Goal: Task Accomplishment & Management: Manage account settings

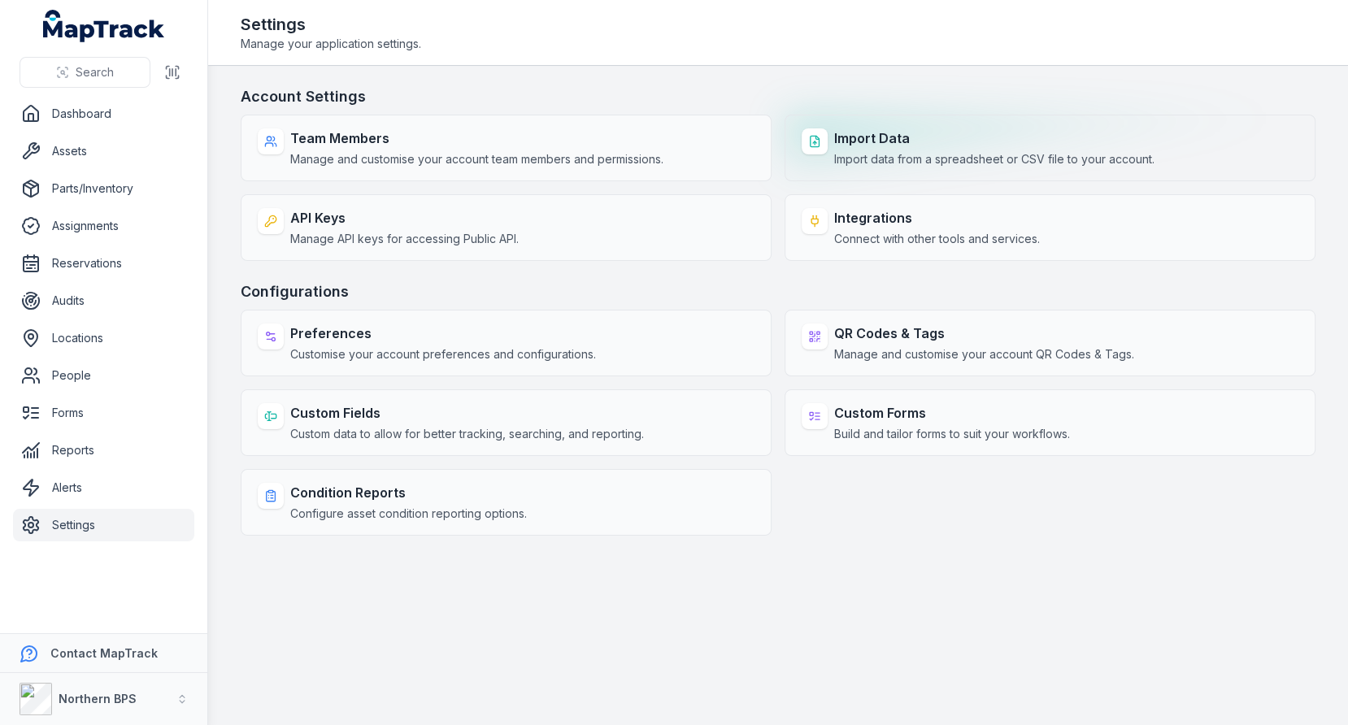
click at [861, 166] on span "Import data from a spreadsheet or CSV file to your account." at bounding box center [994, 159] width 320 height 16
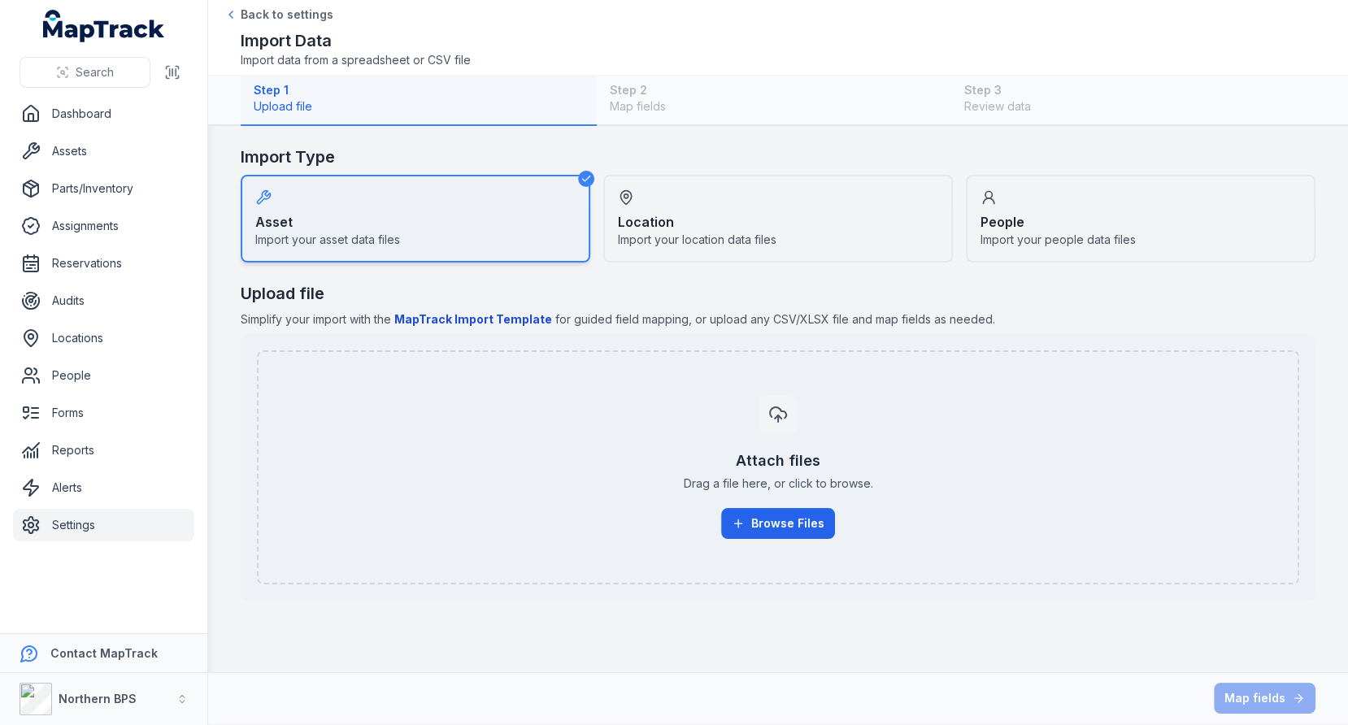
click at [845, 215] on div "Location Import your location data files" at bounding box center [777, 219] width 349 height 88
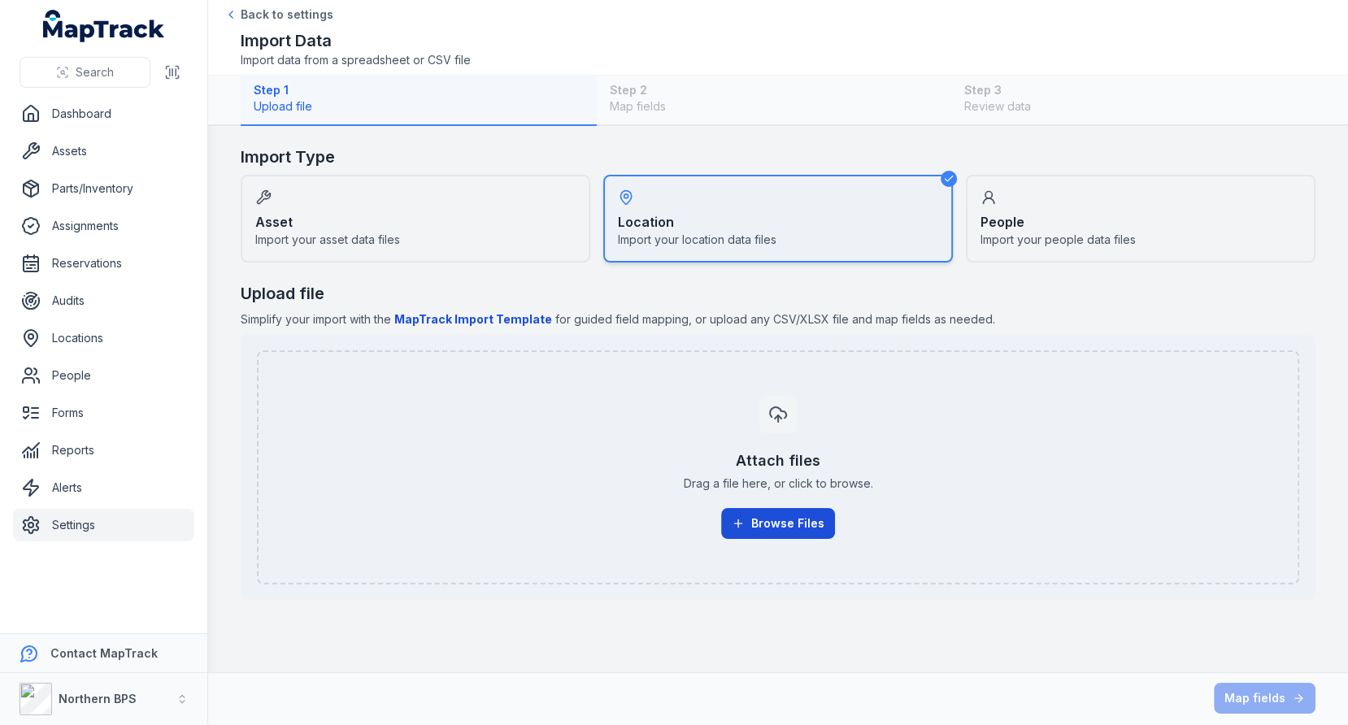
click at [776, 514] on button "Browse Files" at bounding box center [778, 523] width 114 height 31
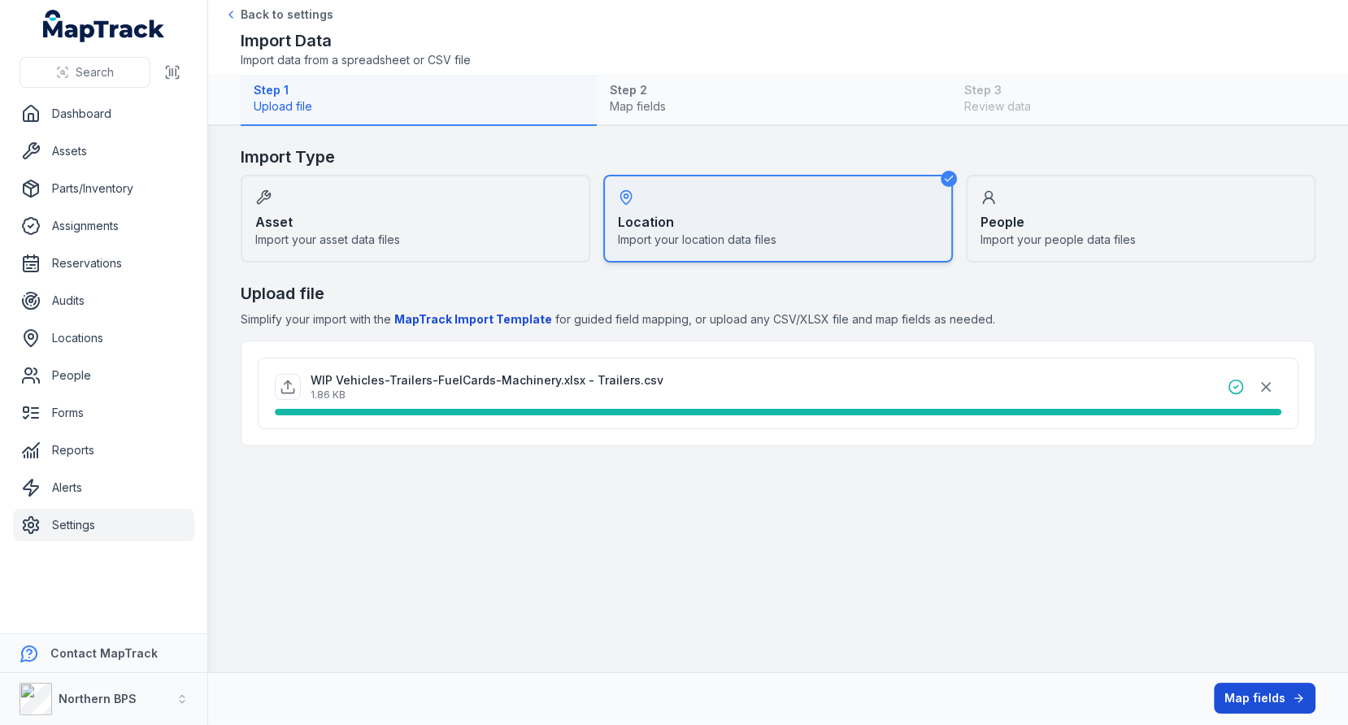
click at [1244, 699] on button "Map fields" at bounding box center [1264, 698] width 102 height 31
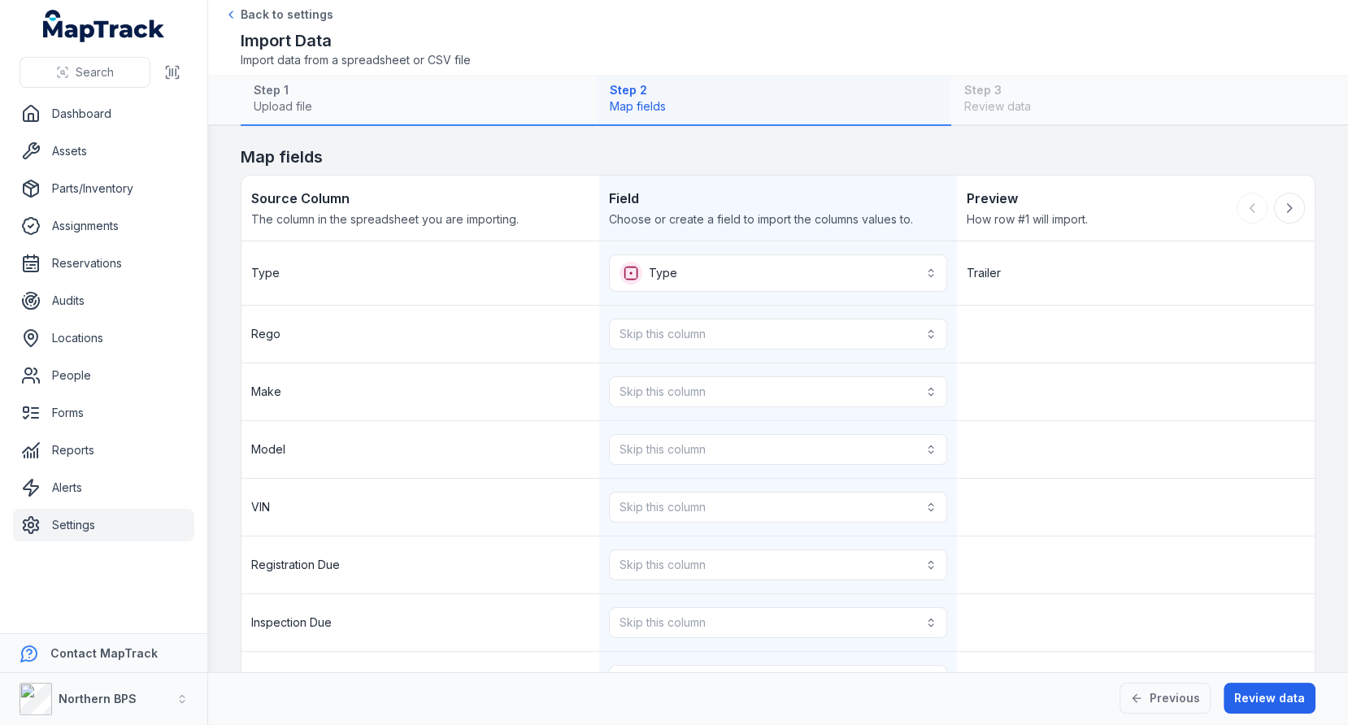
scroll to position [53, 0]
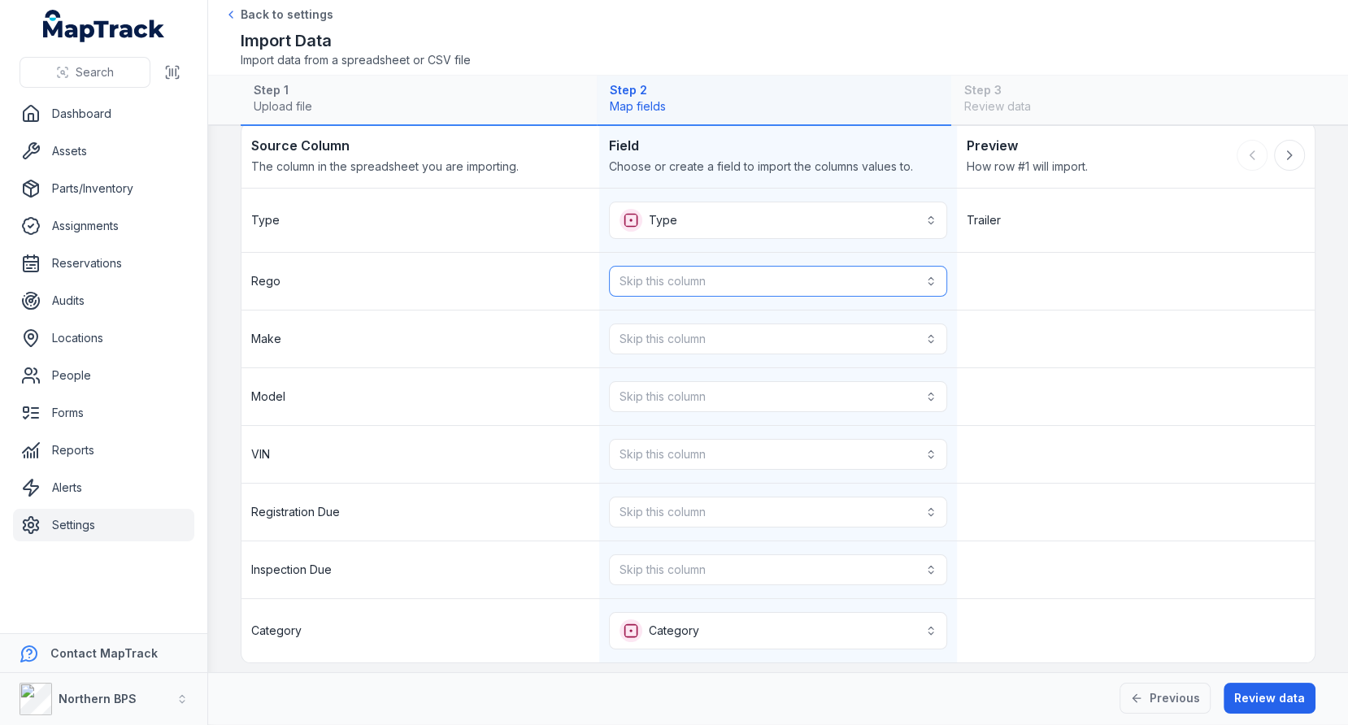
click at [786, 289] on button "Skip this column" at bounding box center [778, 281] width 338 height 31
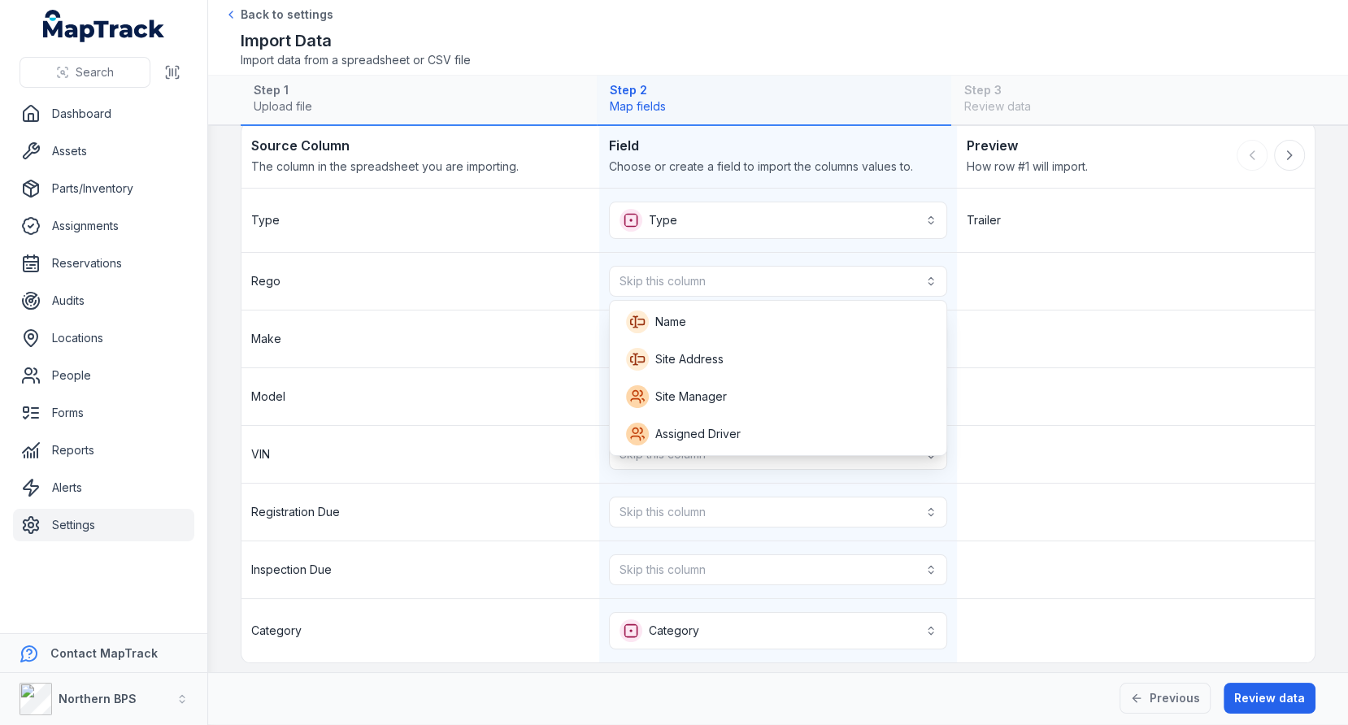
click at [508, 335] on div "Type Type **** Trailer [PERSON_NAME] Skip this column Make Skip this column Mod…" at bounding box center [777, 426] width 1073 height 474
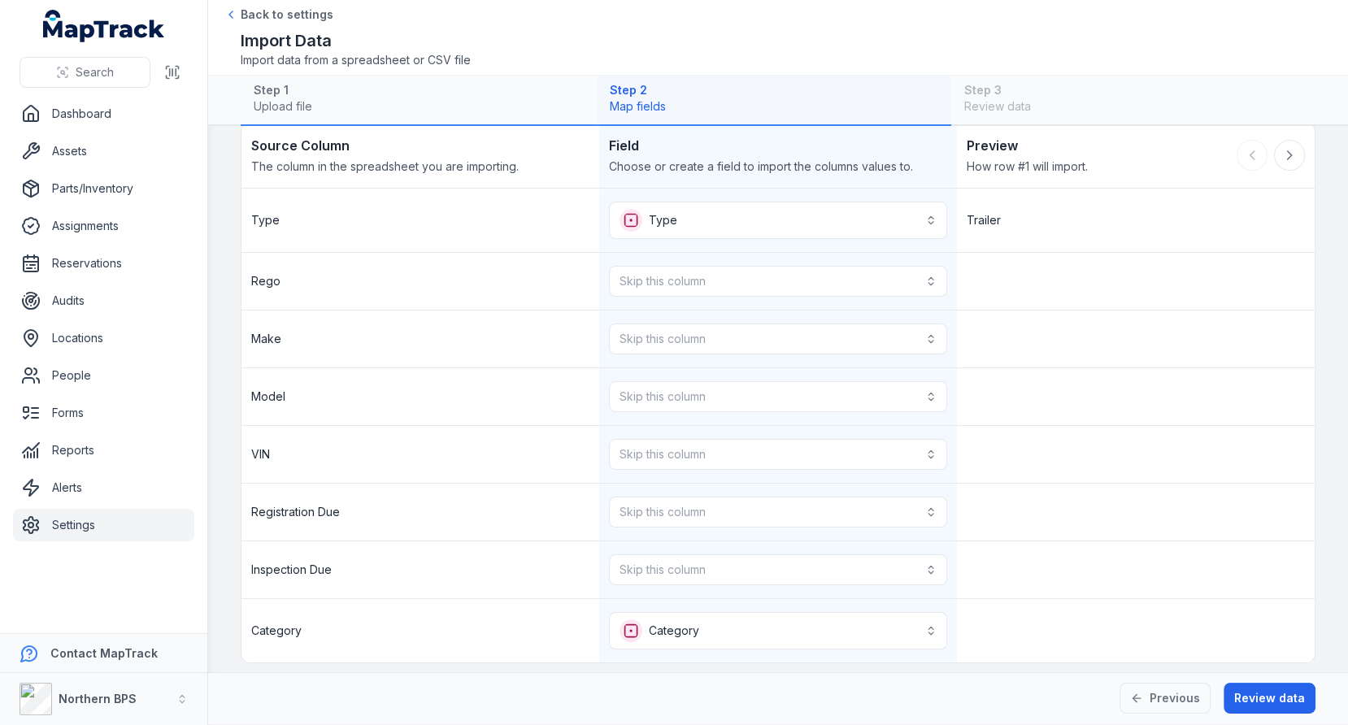
click at [399, 375] on div "Model" at bounding box center [420, 396] width 358 height 57
click at [111, 534] on link "Settings" at bounding box center [103, 525] width 181 height 33
click at [368, 406] on div "Model" at bounding box center [420, 396] width 358 height 57
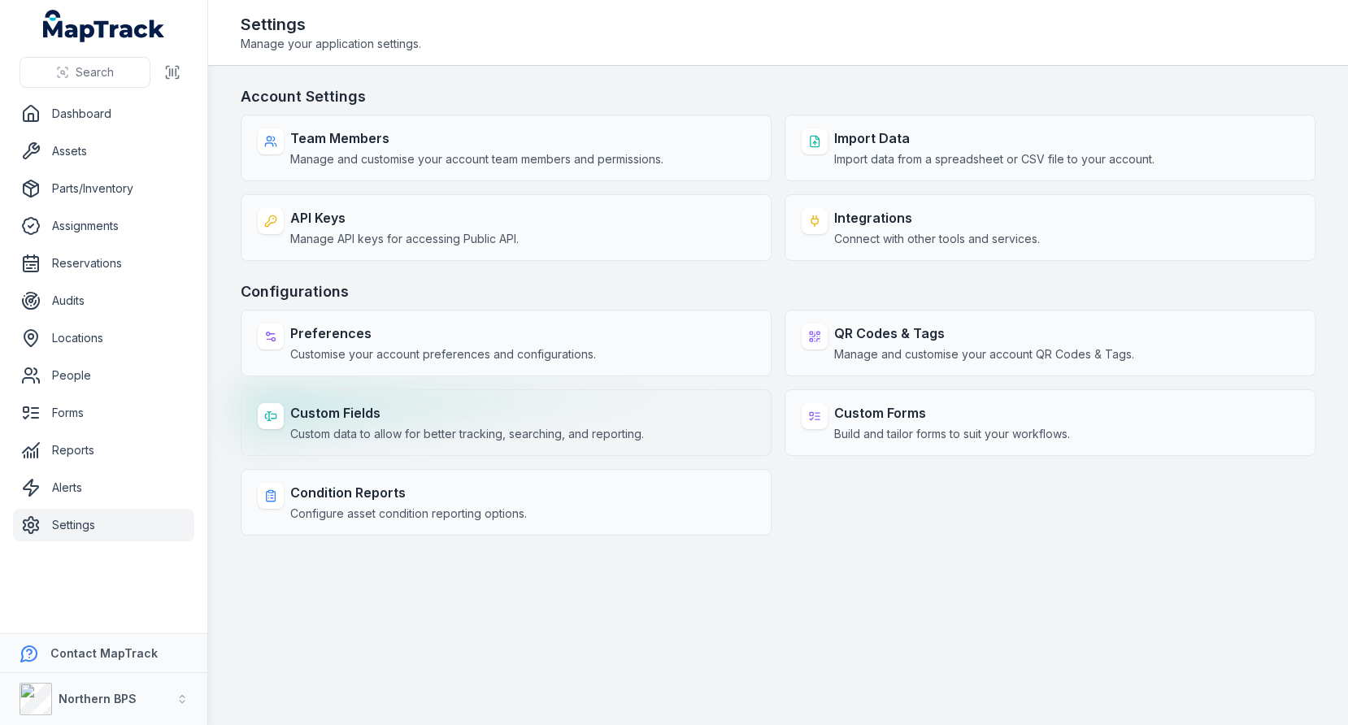
click at [482, 410] on strong "Custom Fields" at bounding box center [467, 413] width 354 height 20
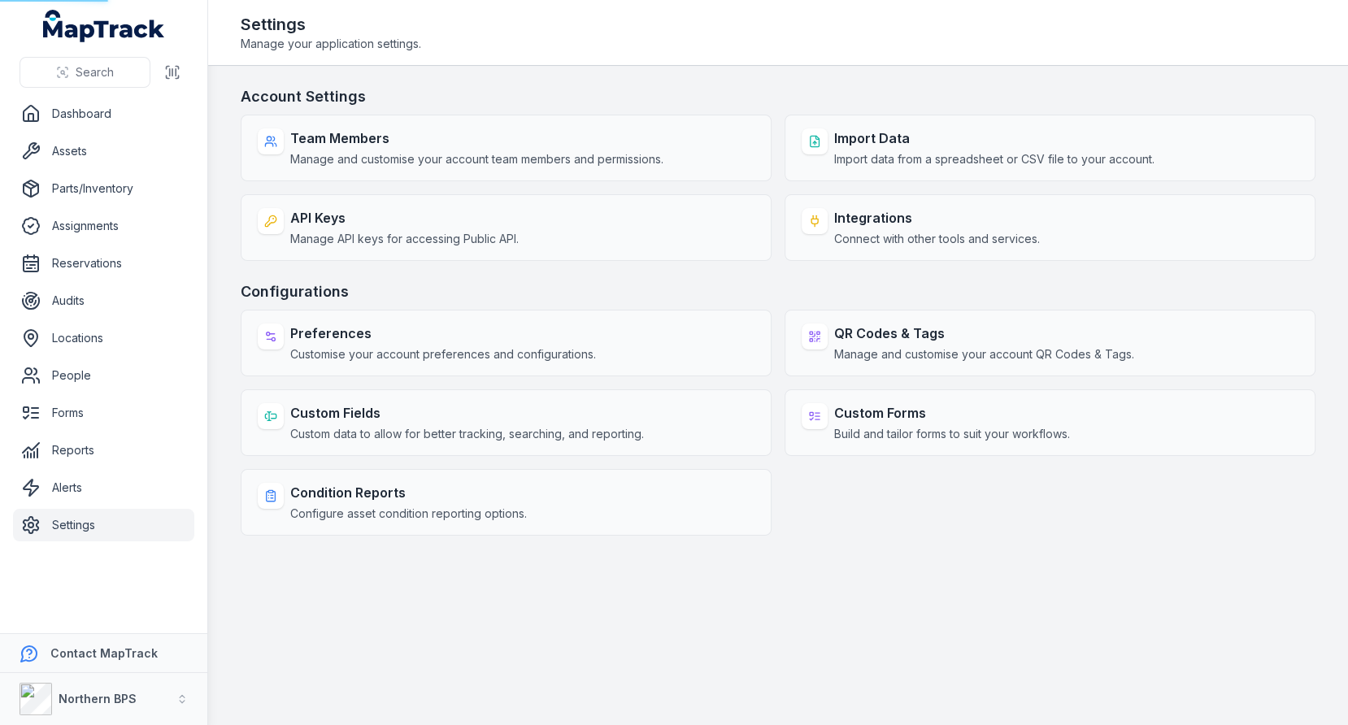
click at [645, 280] on h3 "Configurations" at bounding box center [778, 291] width 1074 height 23
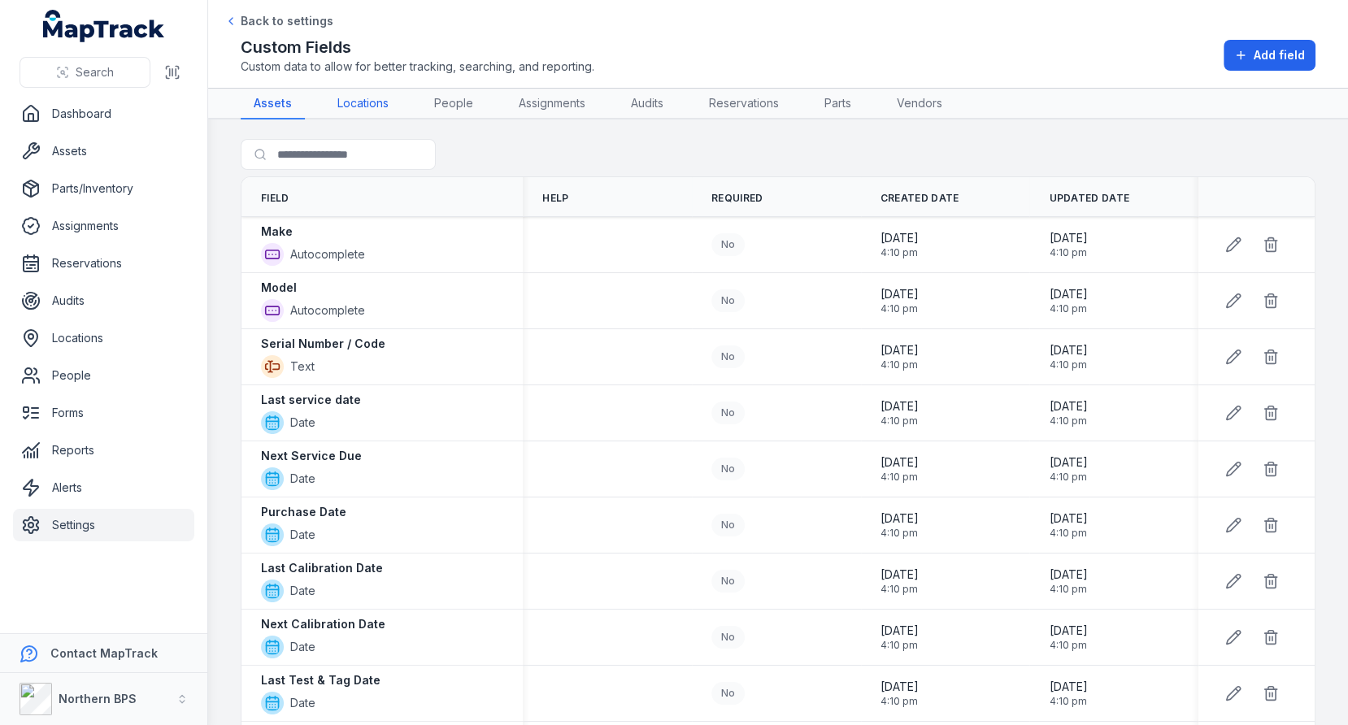
click at [383, 113] on link "Locations" at bounding box center [362, 104] width 77 height 31
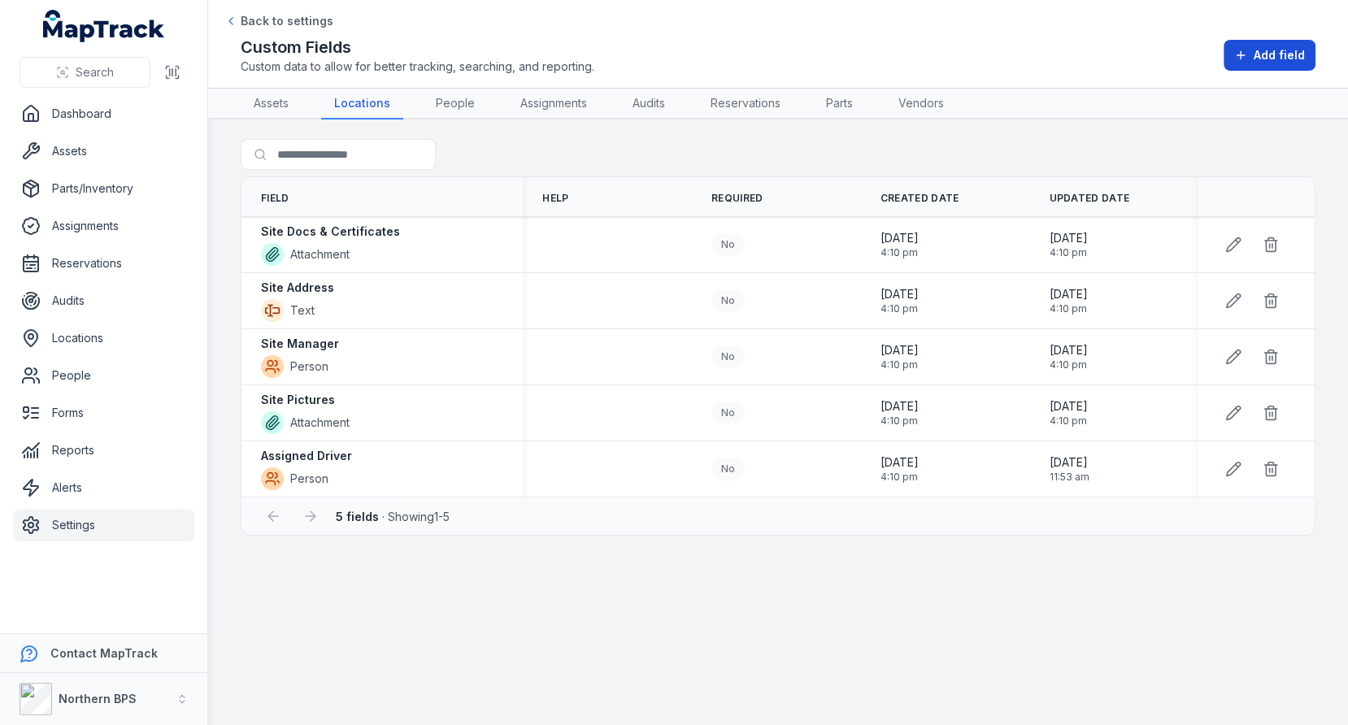
click at [1245, 59] on icon at bounding box center [1240, 55] width 13 height 13
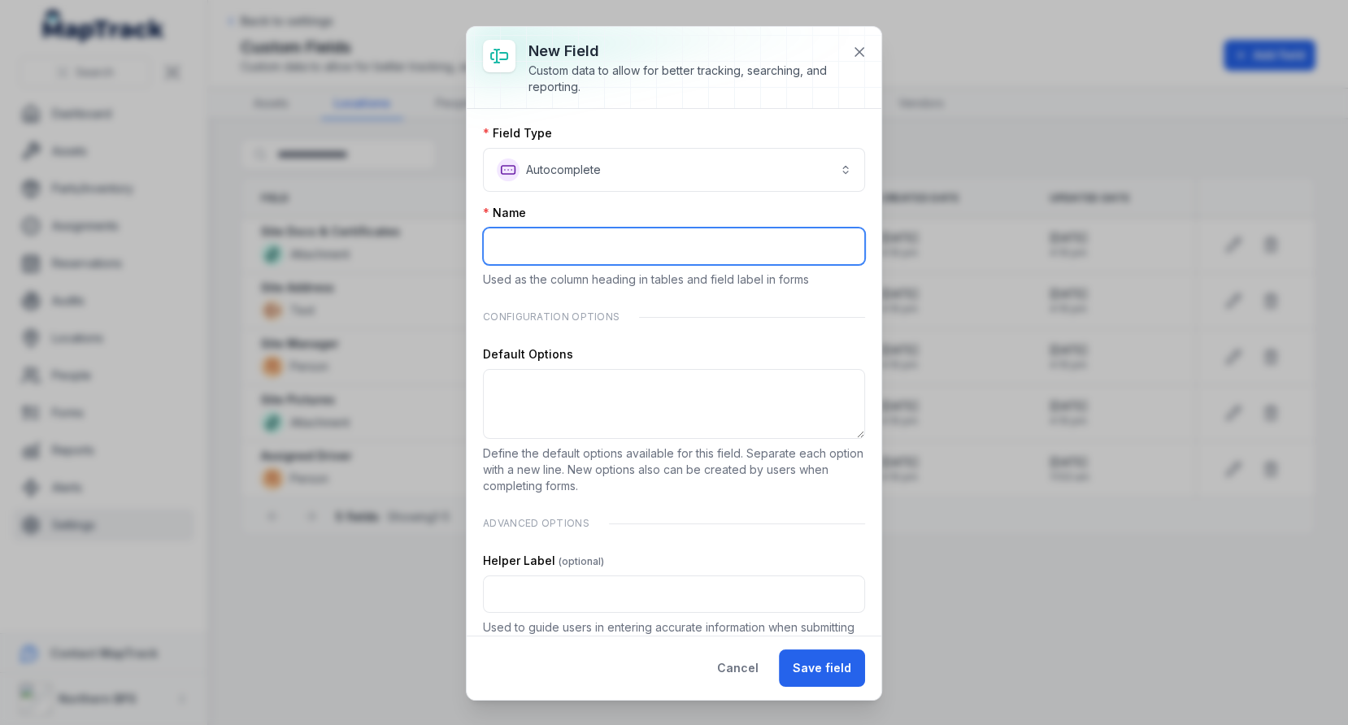
click at [609, 240] on input ":rbl:-form-item-label" at bounding box center [674, 246] width 382 height 37
type input "****"
click at [670, 205] on div "Name" at bounding box center [674, 213] width 382 height 16
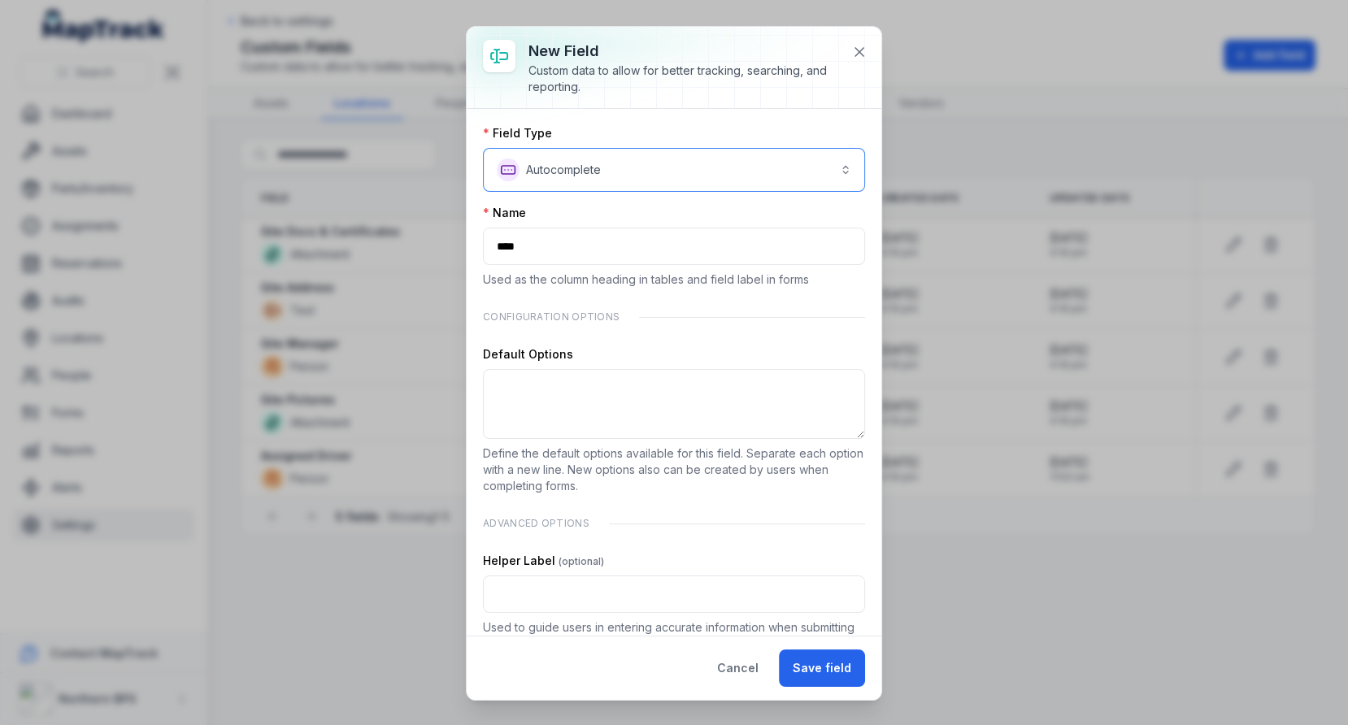
click at [751, 172] on button "**********" at bounding box center [674, 170] width 382 height 44
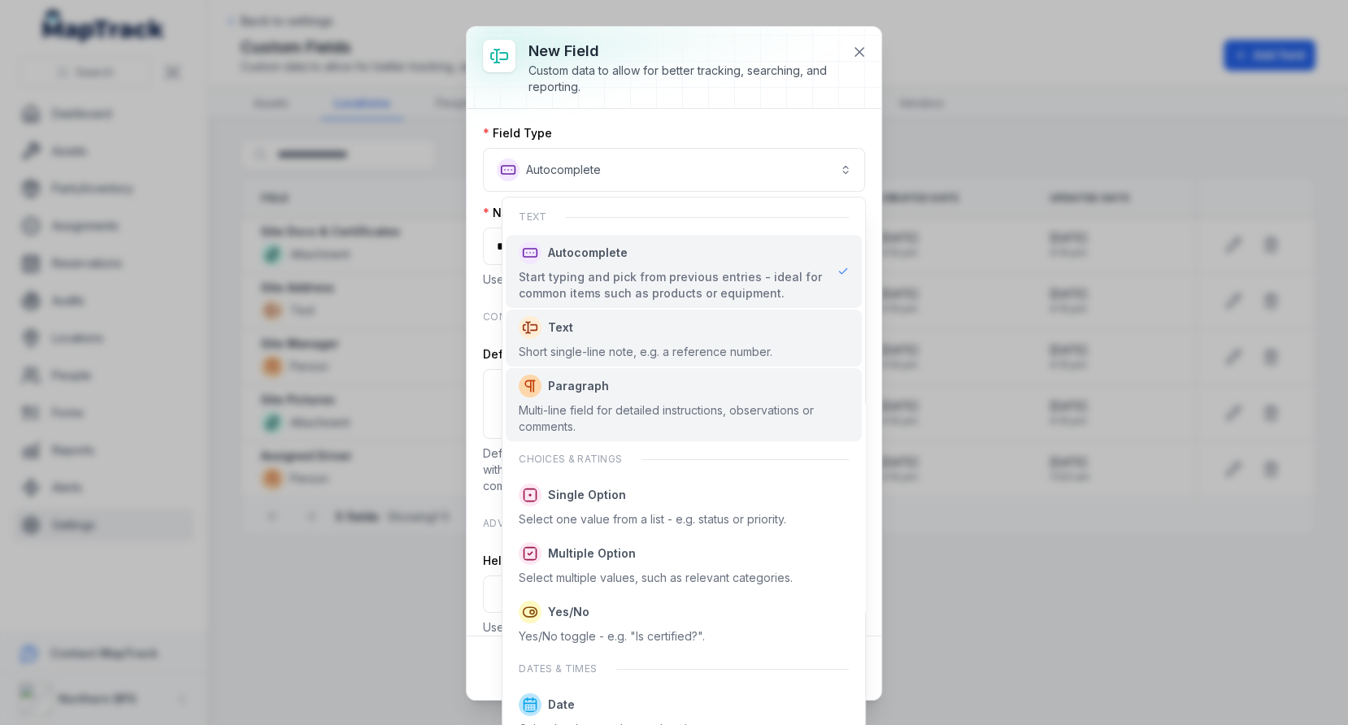
click at [707, 360] on div "Text Short single-line note, e.g. a reference number." at bounding box center [683, 338] width 355 height 57
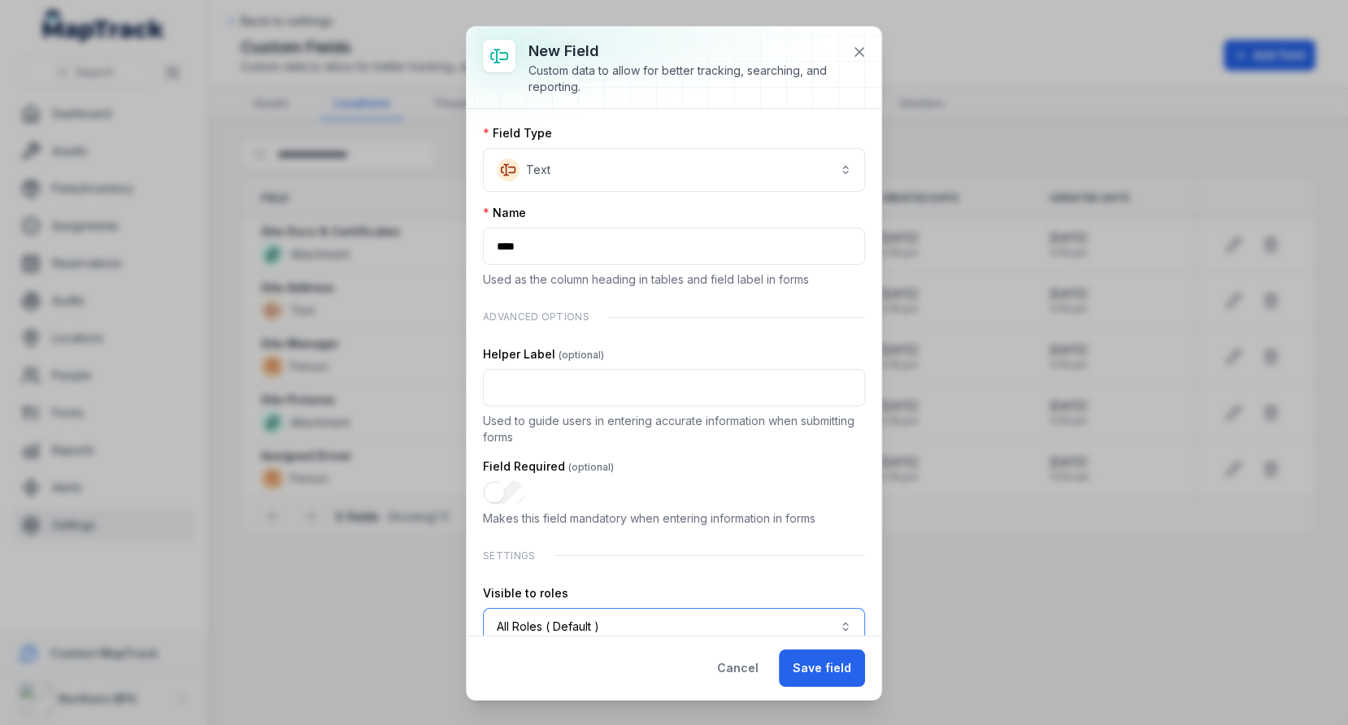
click at [600, 623] on button "All Roles ( Default )" at bounding box center [674, 626] width 382 height 37
click at [714, 451] on div "Field Type Text ******* Name **** Used as the column heading in tables and fiel…" at bounding box center [674, 404] width 382 height 559
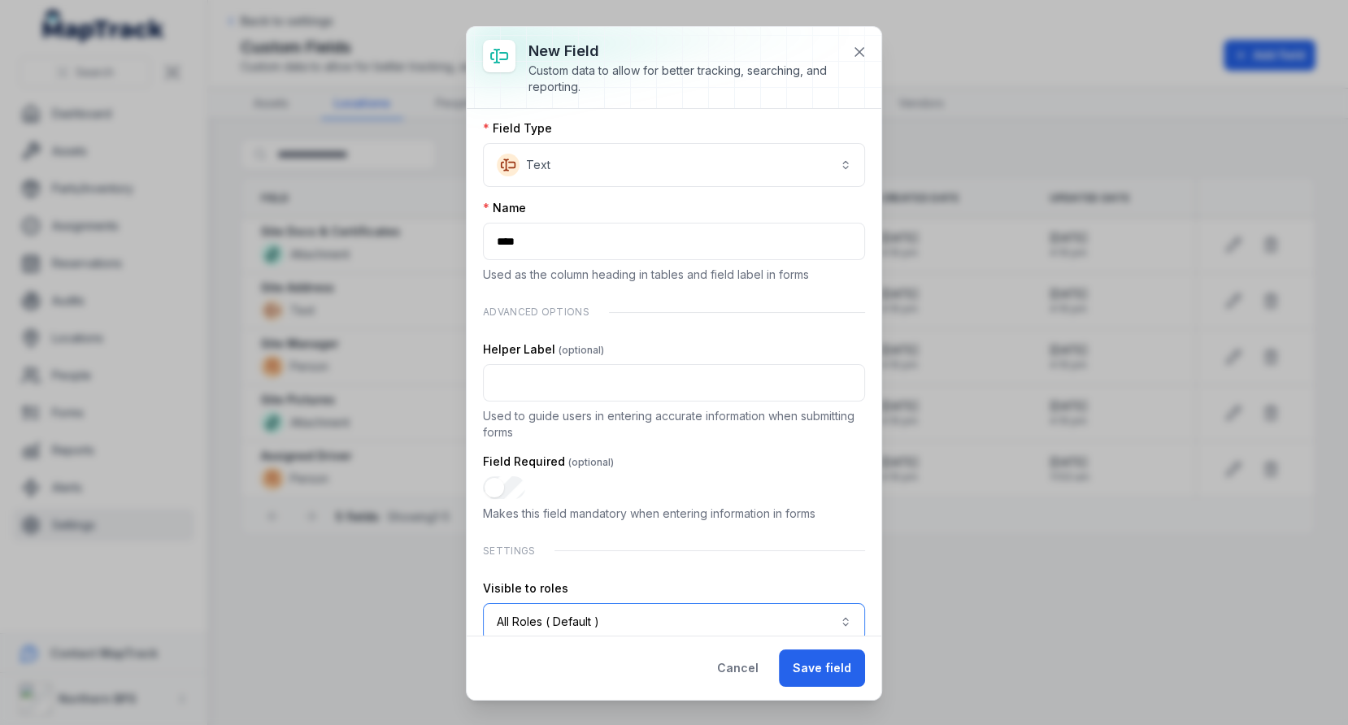
scroll to position [59, 0]
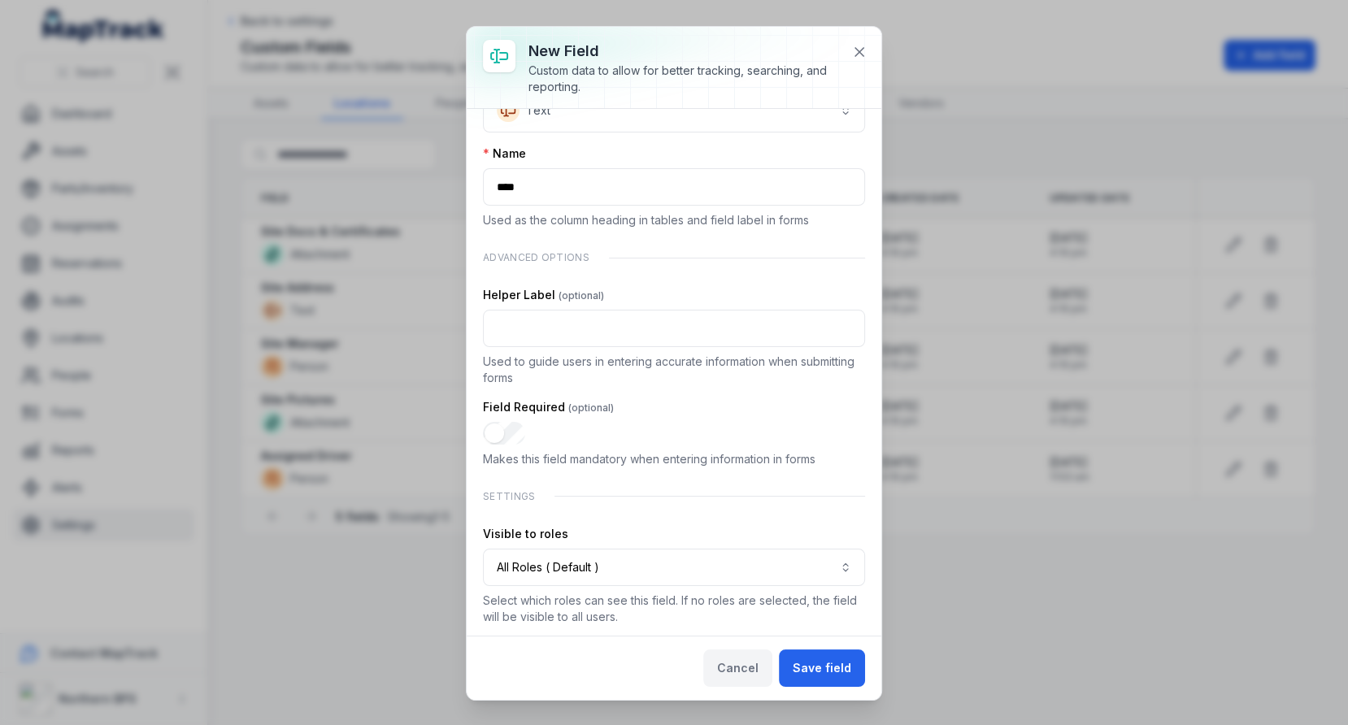
click at [768, 667] on button "Cancel" at bounding box center [737, 667] width 69 height 37
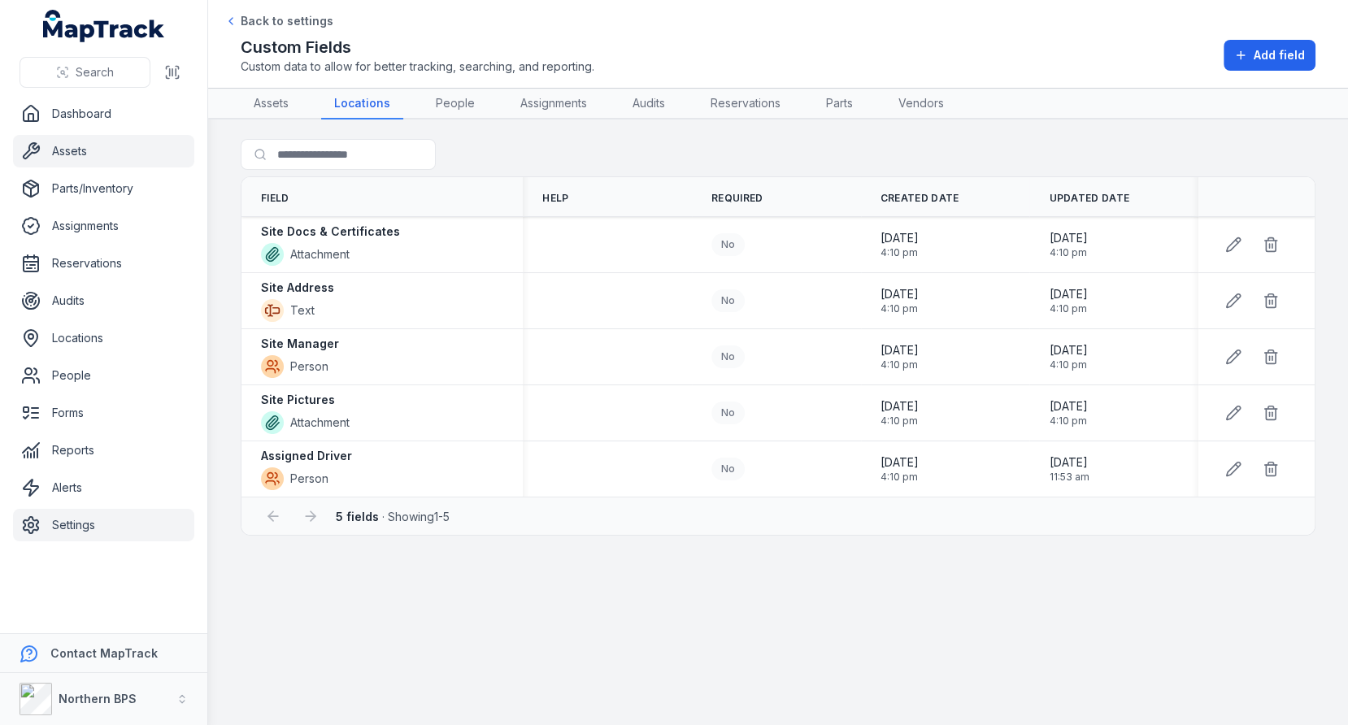
click at [115, 145] on link "Assets" at bounding box center [103, 151] width 181 height 33
click at [547, 146] on div "Search for fields" at bounding box center [778, 157] width 1074 height 37
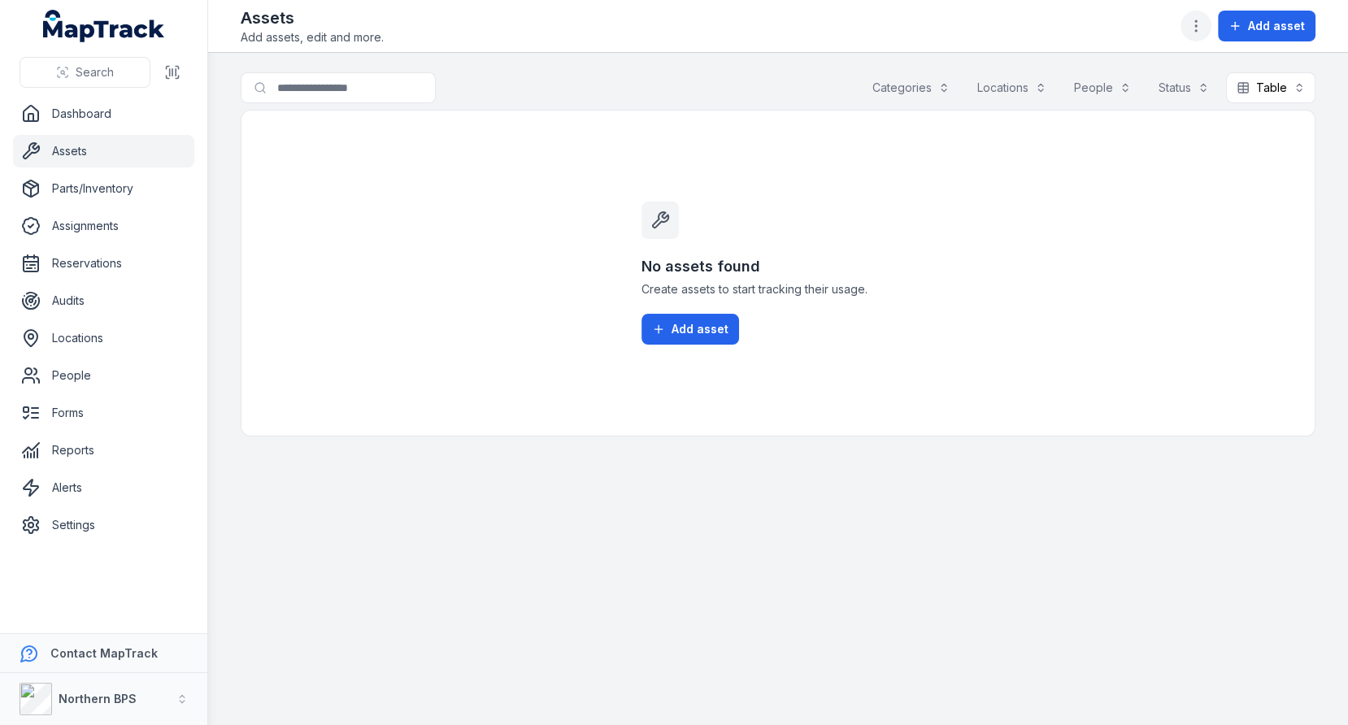
click at [1185, 28] on button "button" at bounding box center [1195, 26] width 31 height 31
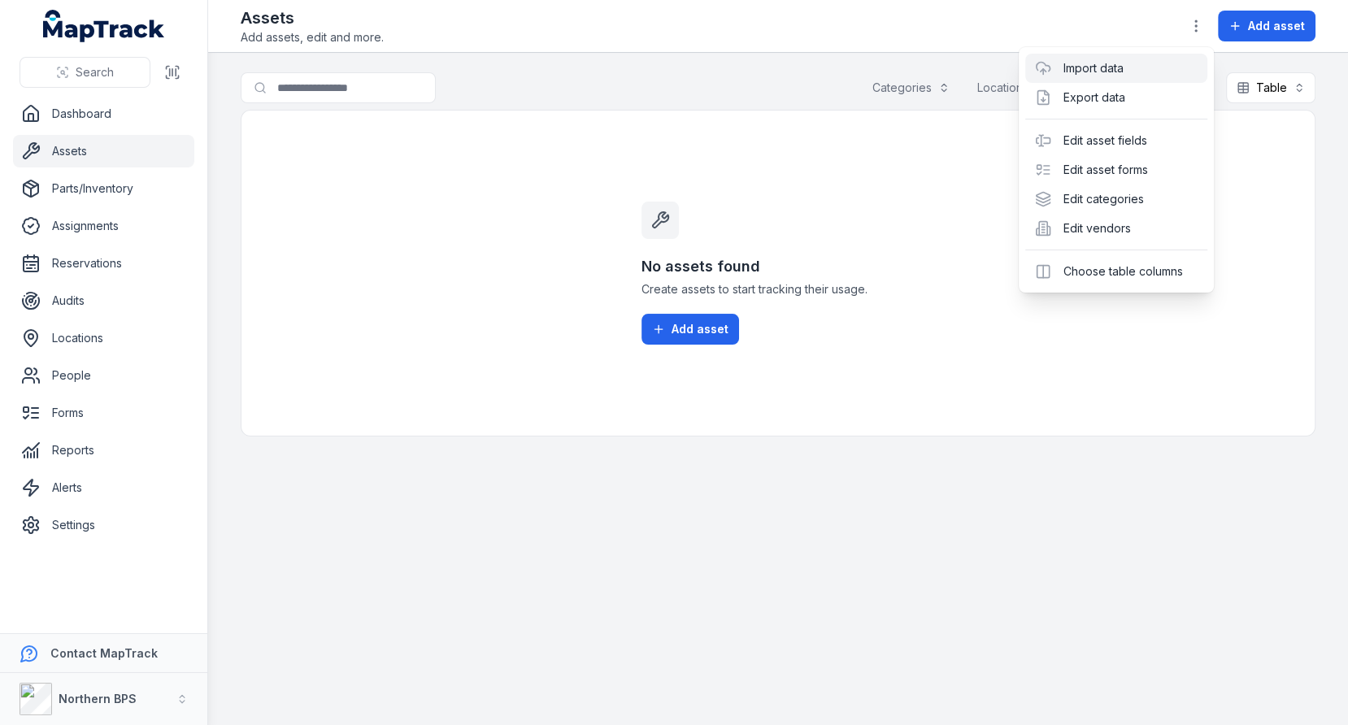
click at [1122, 76] on link "Import data" at bounding box center [1092, 68] width 60 height 16
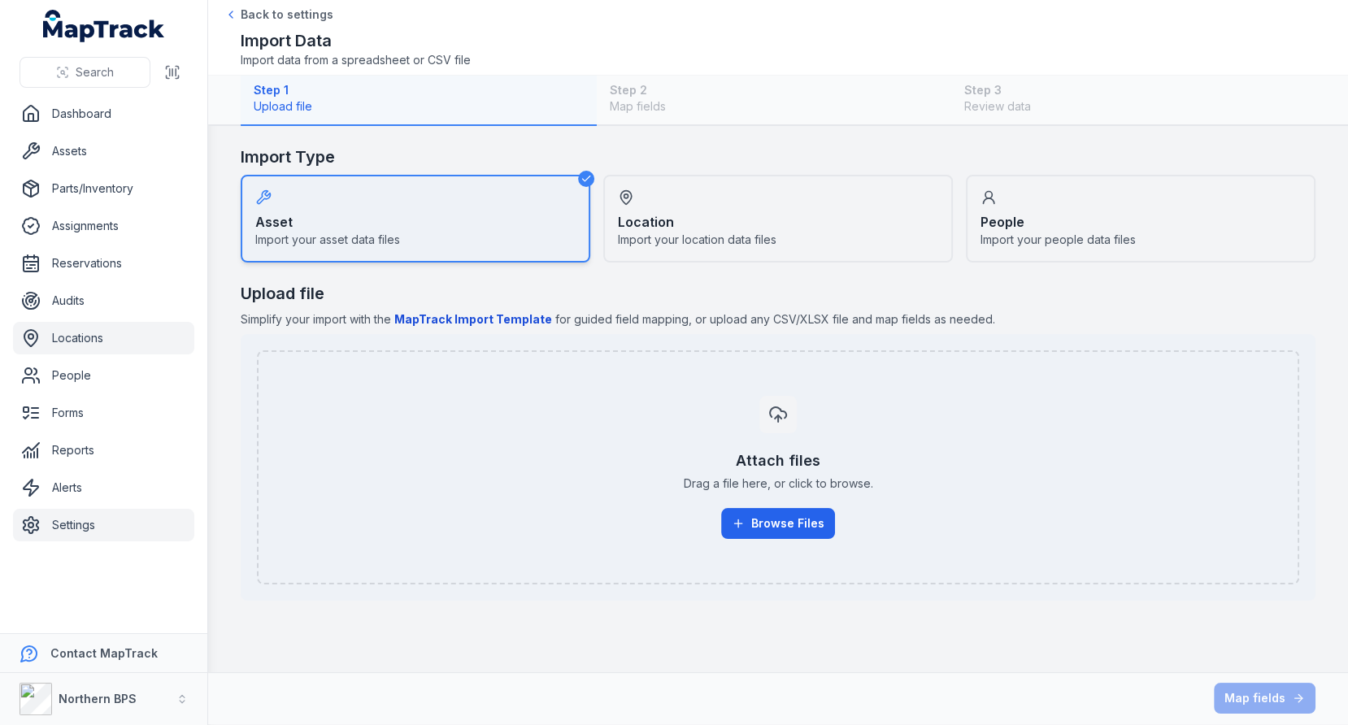
click at [117, 334] on link "Locations" at bounding box center [103, 338] width 181 height 33
click at [608, 309] on div "Upload file Simplify your import with the MapTrack Import Template for guided f…" at bounding box center [778, 441] width 1074 height 319
click at [649, 237] on span "Import your location data files" at bounding box center [697, 240] width 158 height 16
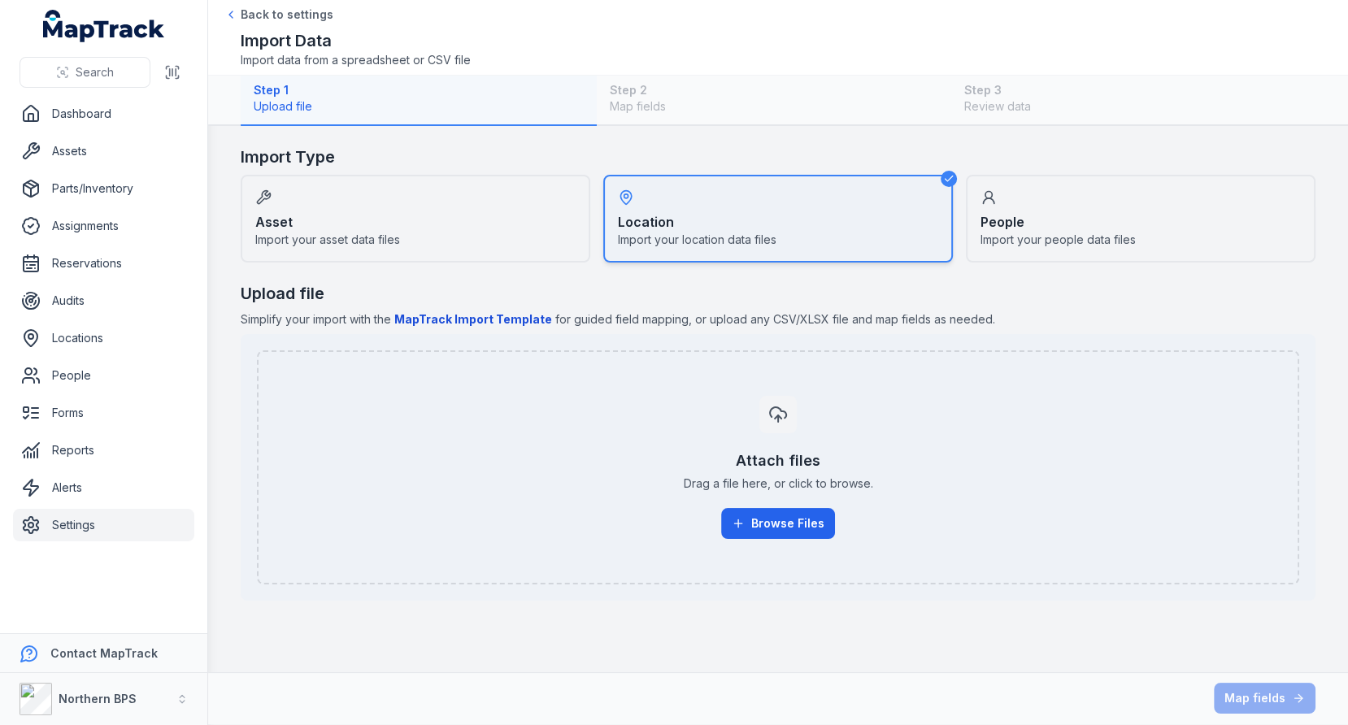
click at [517, 321] on b "MapTrack Import Template" at bounding box center [473, 319] width 158 height 14
click at [90, 334] on link "Locations" at bounding box center [103, 338] width 181 height 33
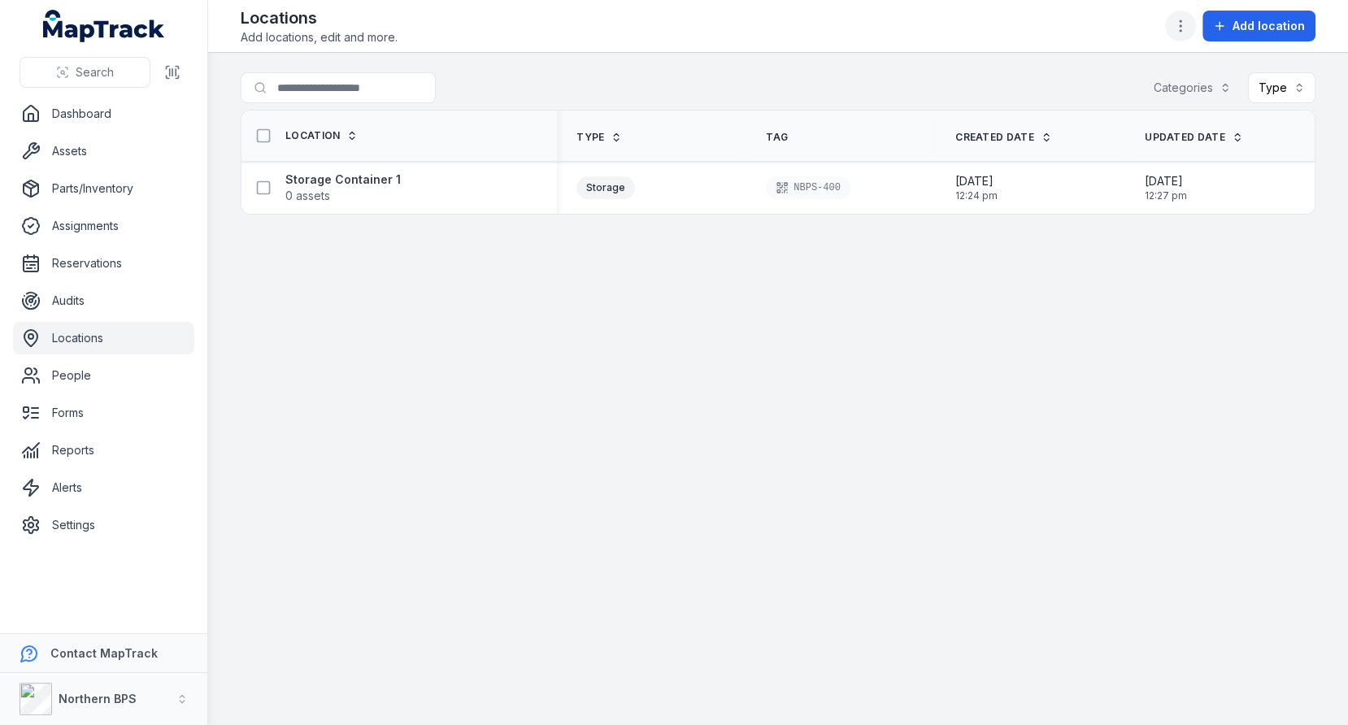
click at [1179, 23] on icon "button" at bounding box center [1180, 26] width 16 height 16
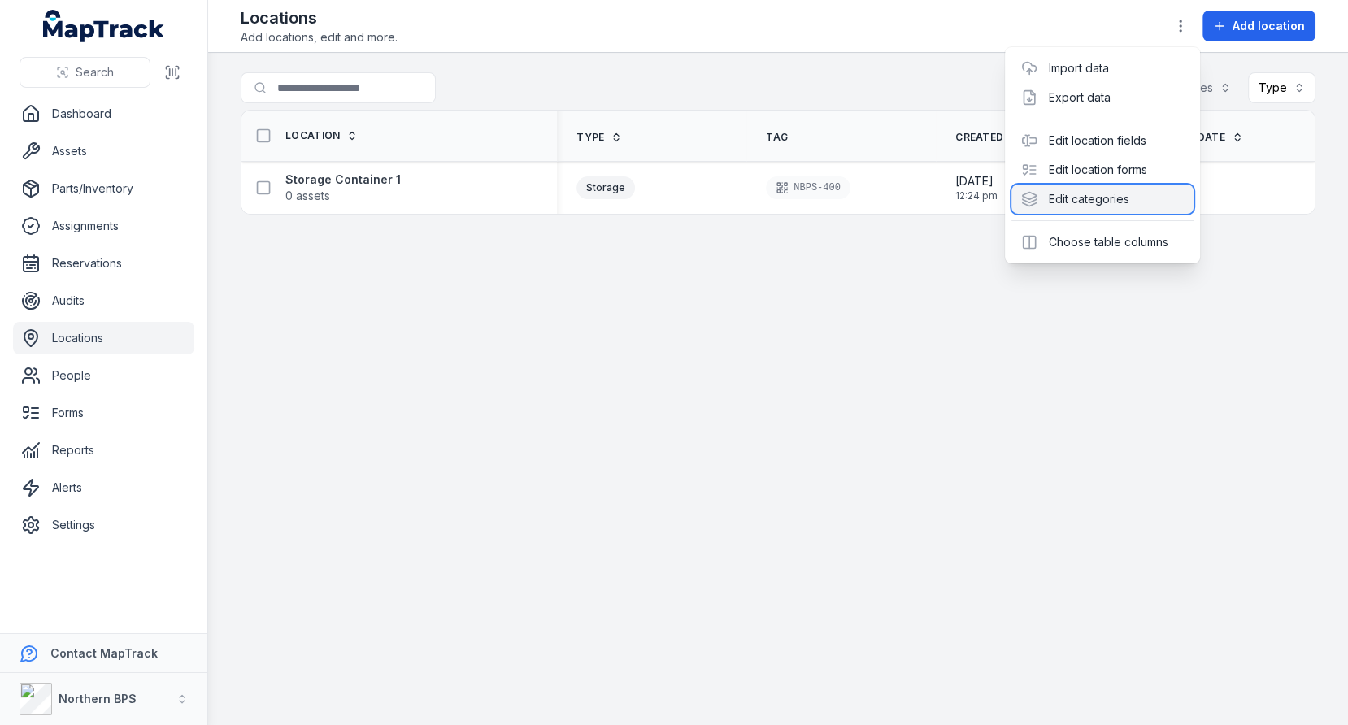
click at [1076, 202] on div "Edit categories" at bounding box center [1102, 198] width 182 height 29
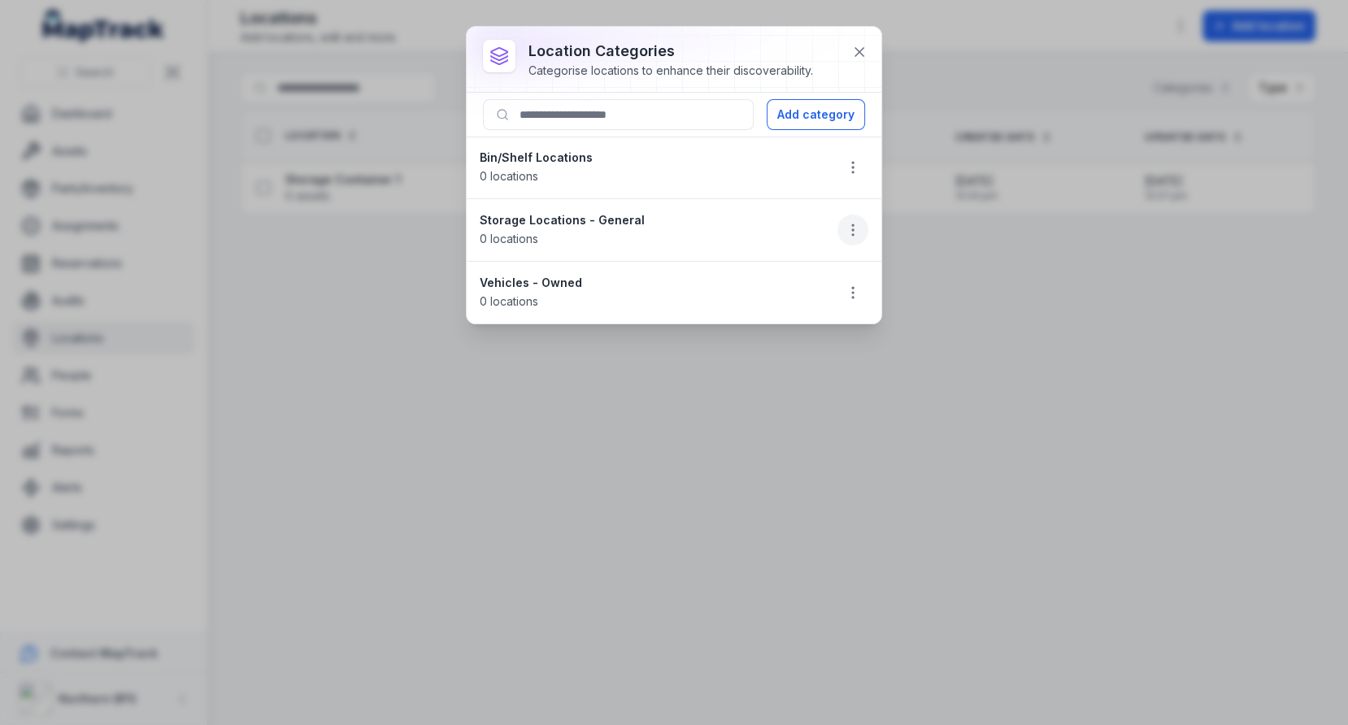
click at [859, 232] on icon "button" at bounding box center [852, 230] width 16 height 16
click at [774, 343] on div "Delete" at bounding box center [770, 342] width 182 height 29
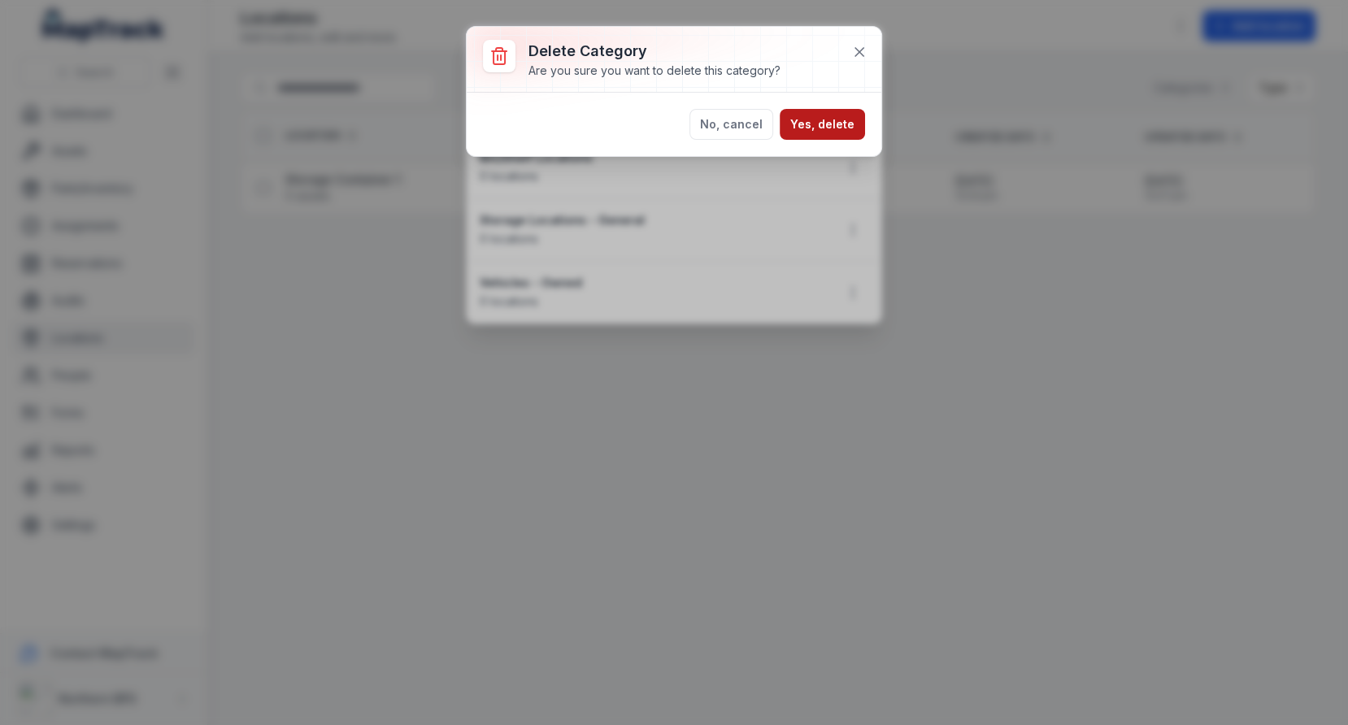
click at [831, 134] on button "Yes, delete" at bounding box center [821, 124] width 85 height 31
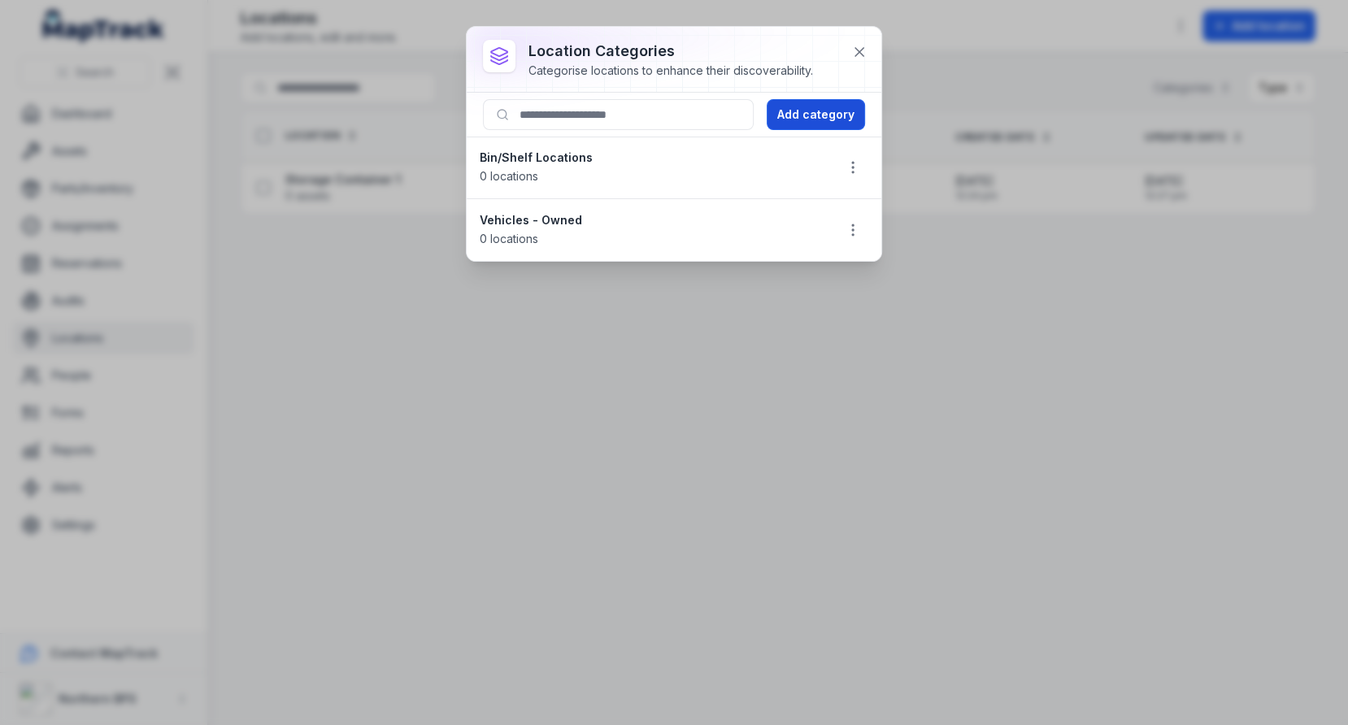
click at [839, 118] on button "Add category" at bounding box center [815, 114] width 98 height 31
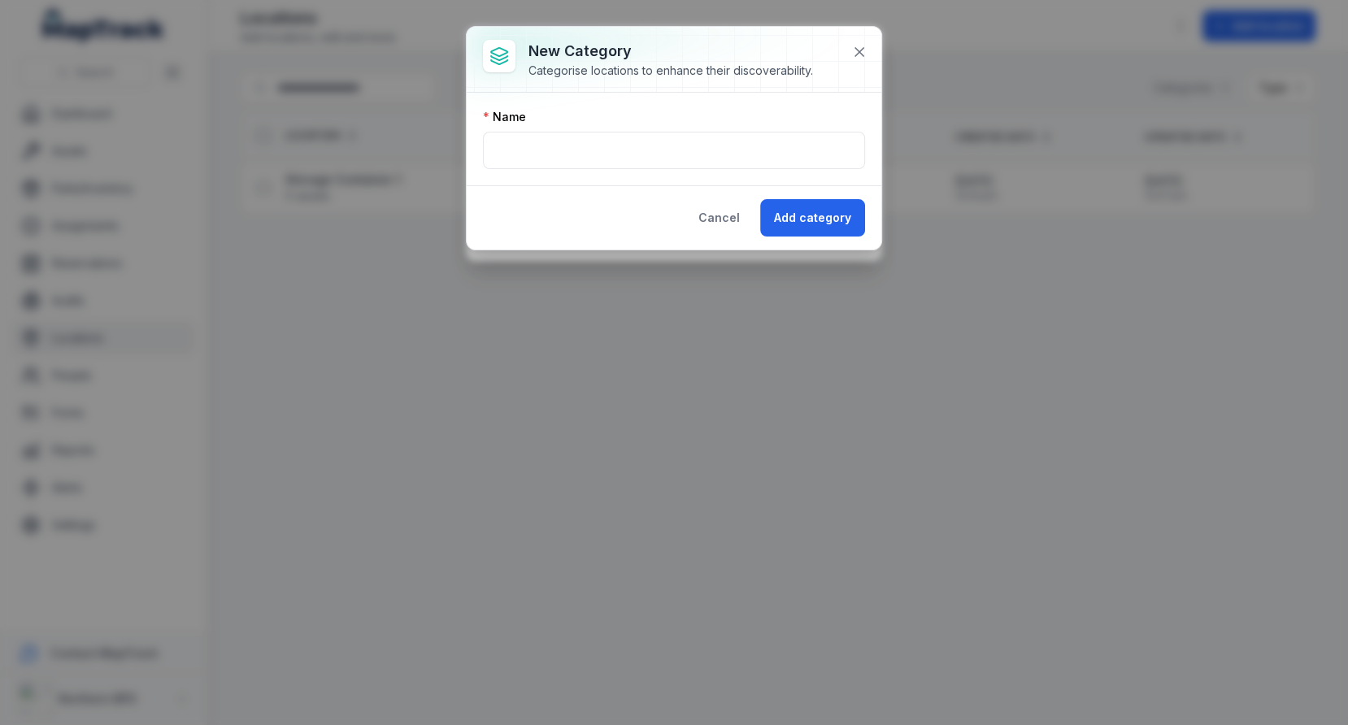
click at [684, 174] on div "Name" at bounding box center [674, 139] width 415 height 93
click at [709, 145] on input "text" at bounding box center [674, 150] width 382 height 37
click at [760, 170] on div "Name" at bounding box center [674, 139] width 415 height 93
click at [722, 206] on button "Cancel" at bounding box center [718, 217] width 69 height 37
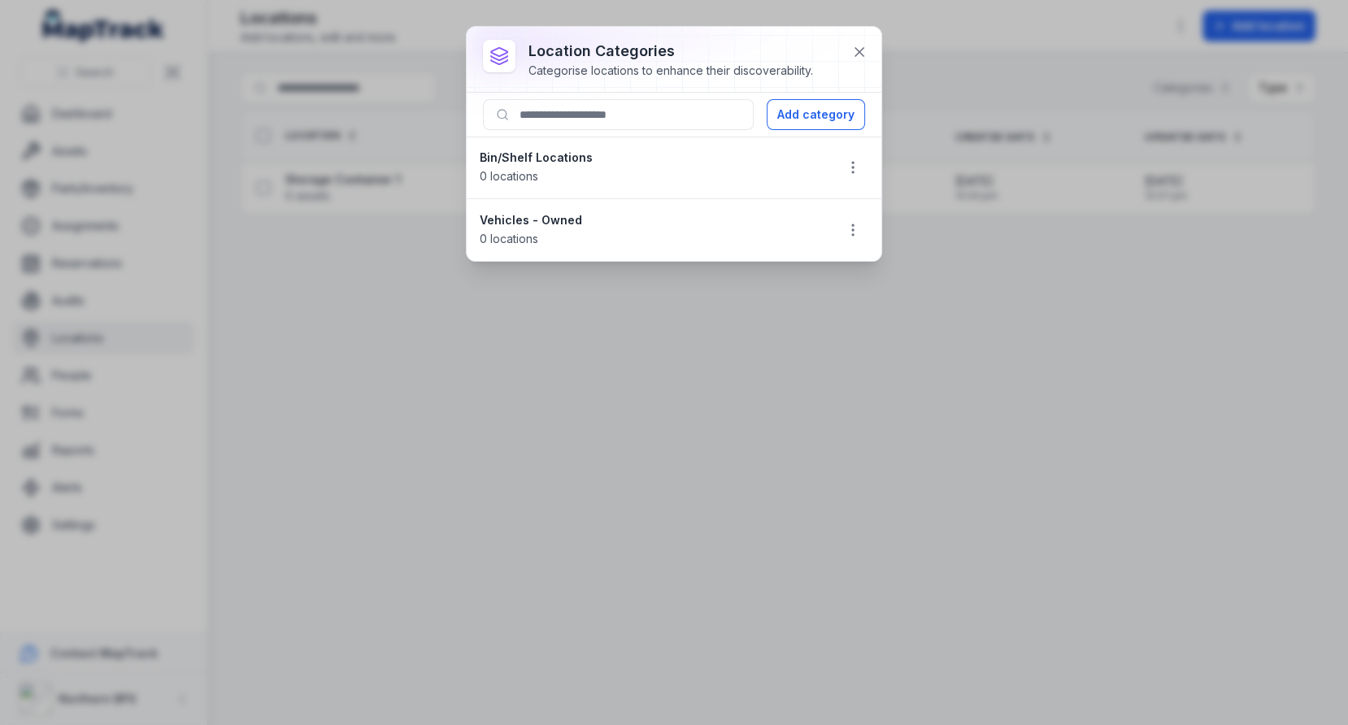
click at [593, 215] on strong "Vehicles - Owned" at bounding box center [650, 220] width 341 height 16
click at [855, 232] on icon "button" at bounding box center [852, 230] width 16 height 16
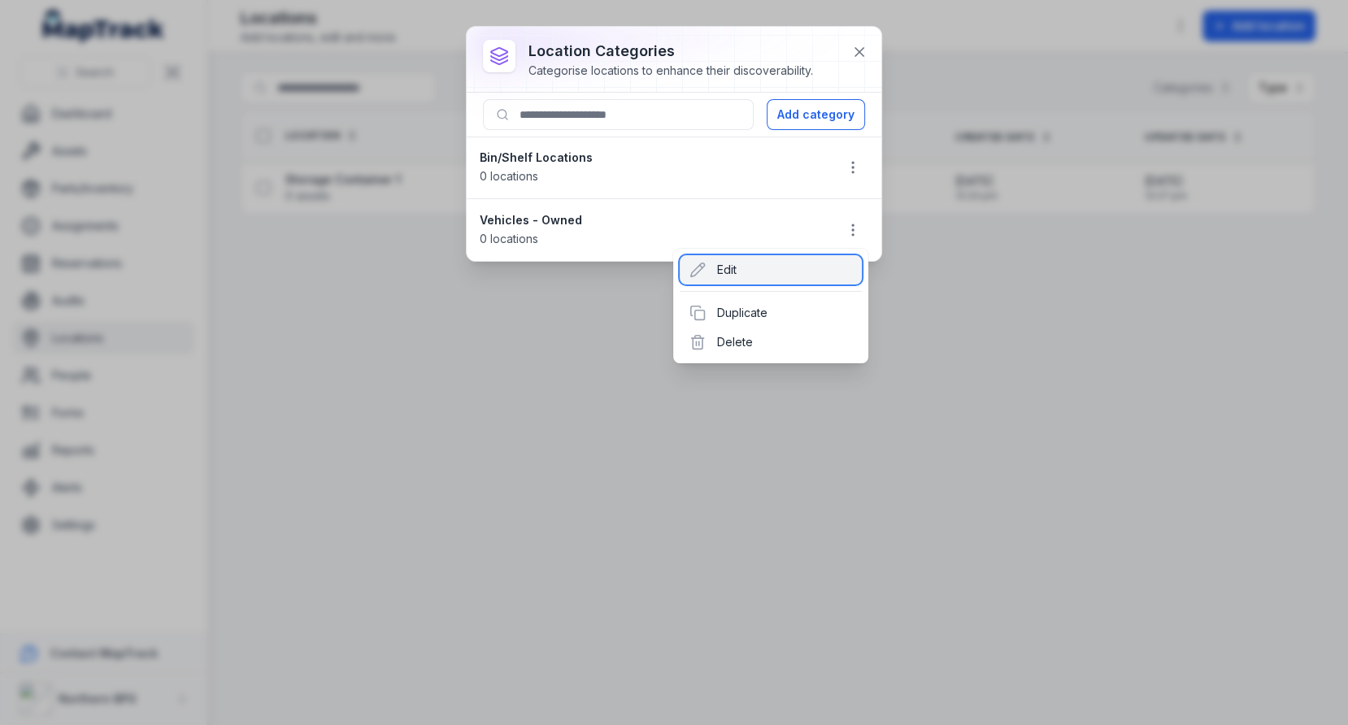
click at [723, 272] on div "Edit" at bounding box center [770, 269] width 182 height 29
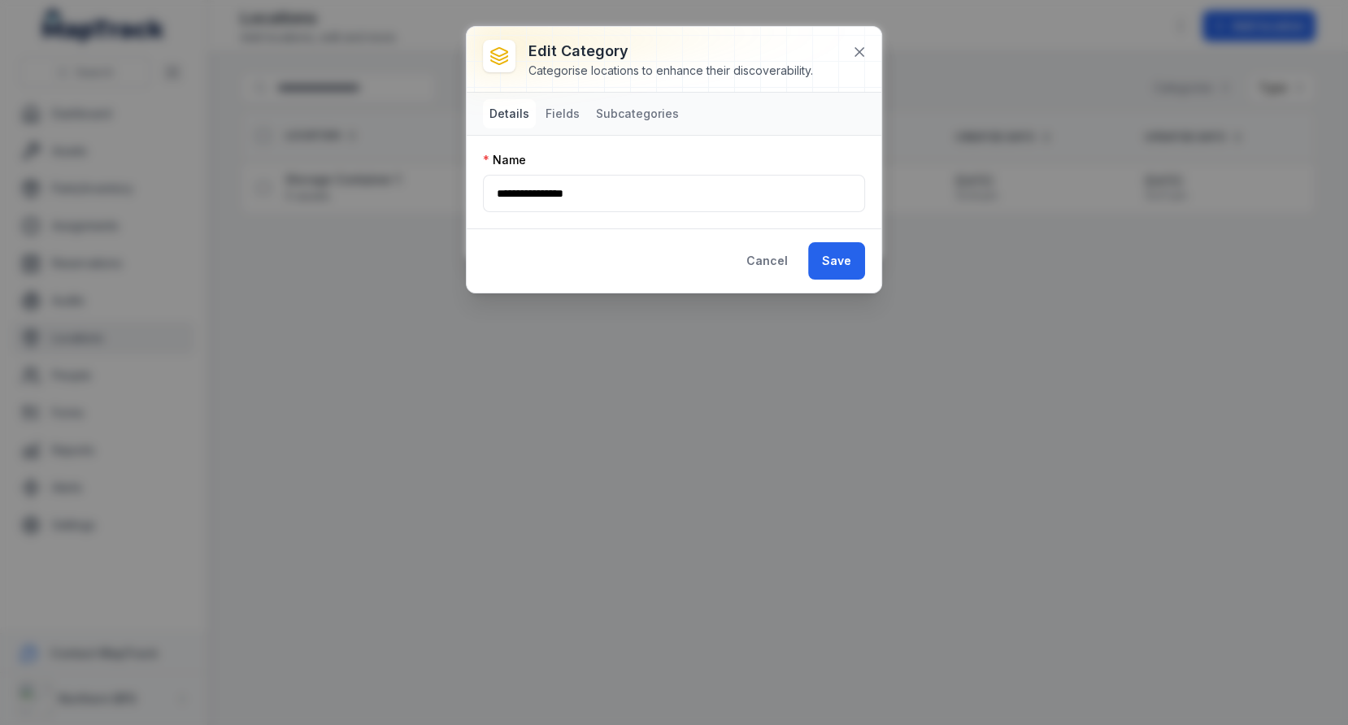
click at [866, 65] on div at bounding box center [674, 59] width 415 height 65
click at [866, 59] on button at bounding box center [859, 52] width 31 height 31
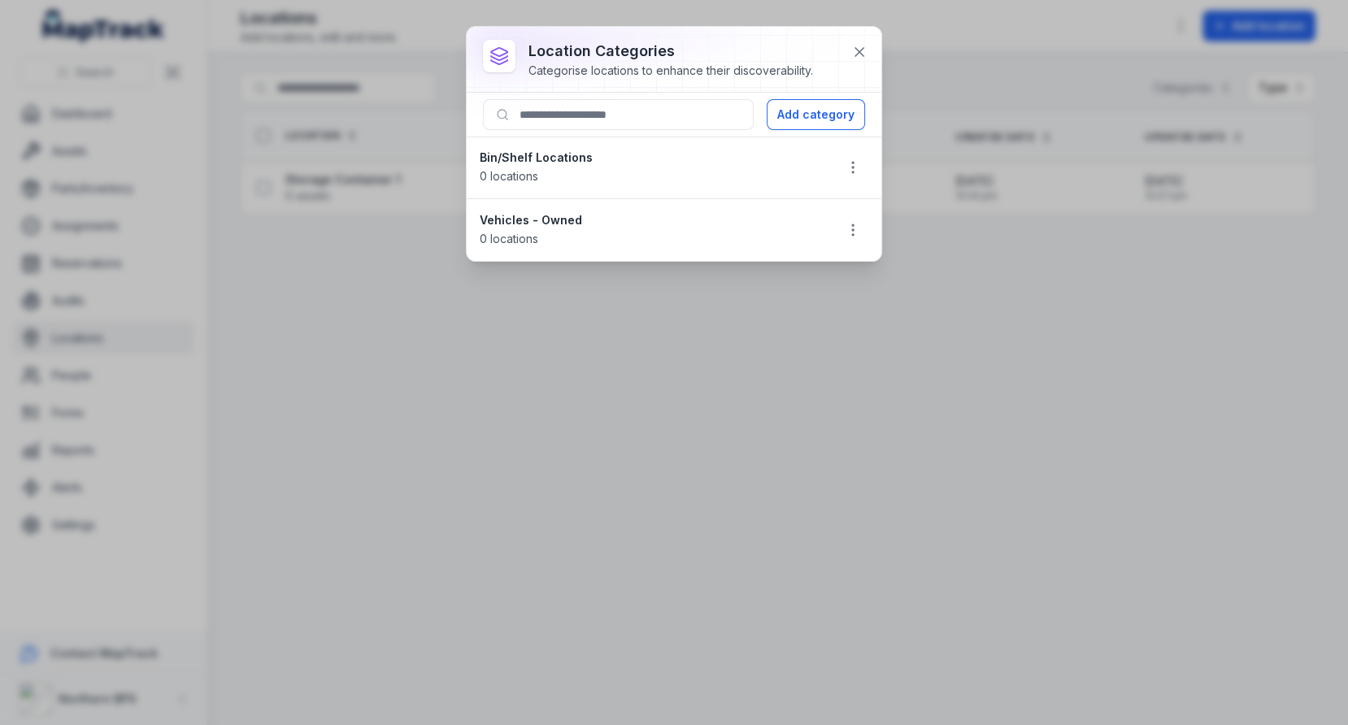
click at [705, 174] on div "Bin/Shelf Locations 0 locations" at bounding box center [650, 168] width 341 height 36
click at [831, 110] on button "Add category" at bounding box center [815, 114] width 98 height 31
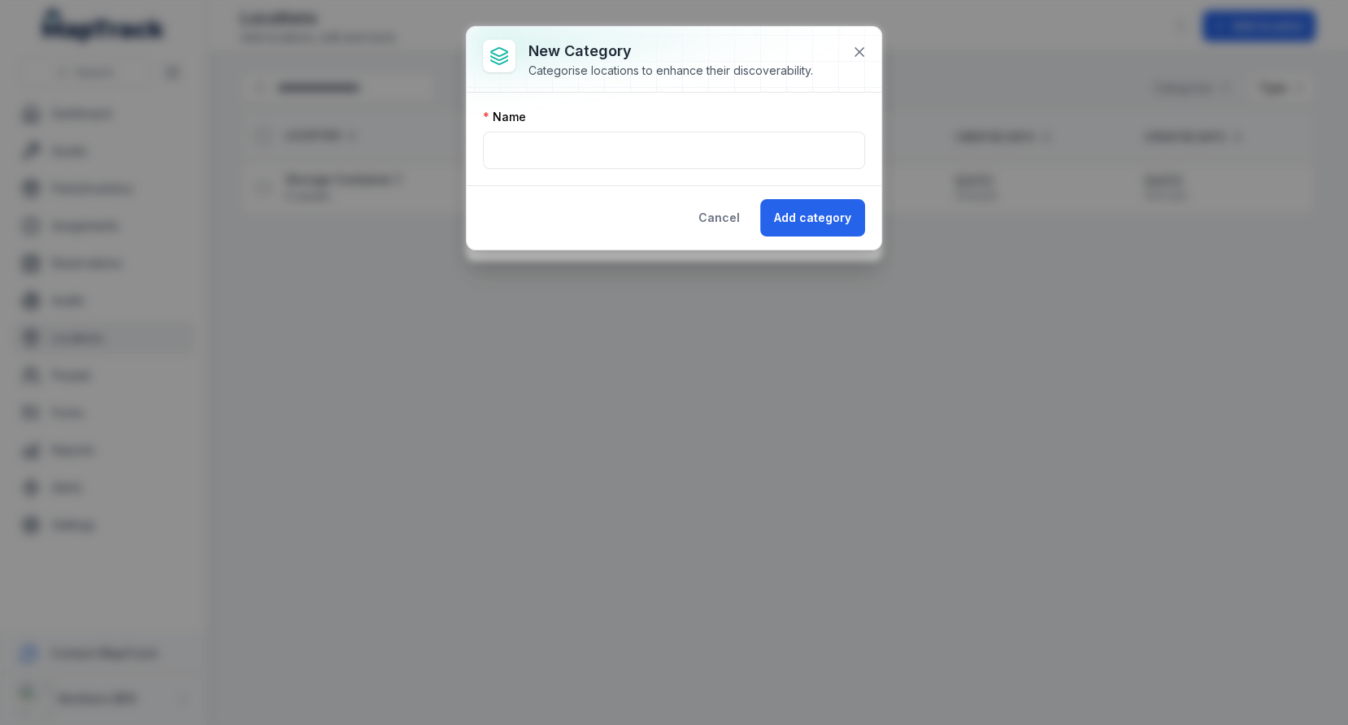
click at [625, 111] on div "Name" at bounding box center [674, 117] width 382 height 16
click at [621, 143] on input "text" at bounding box center [674, 150] width 382 height 37
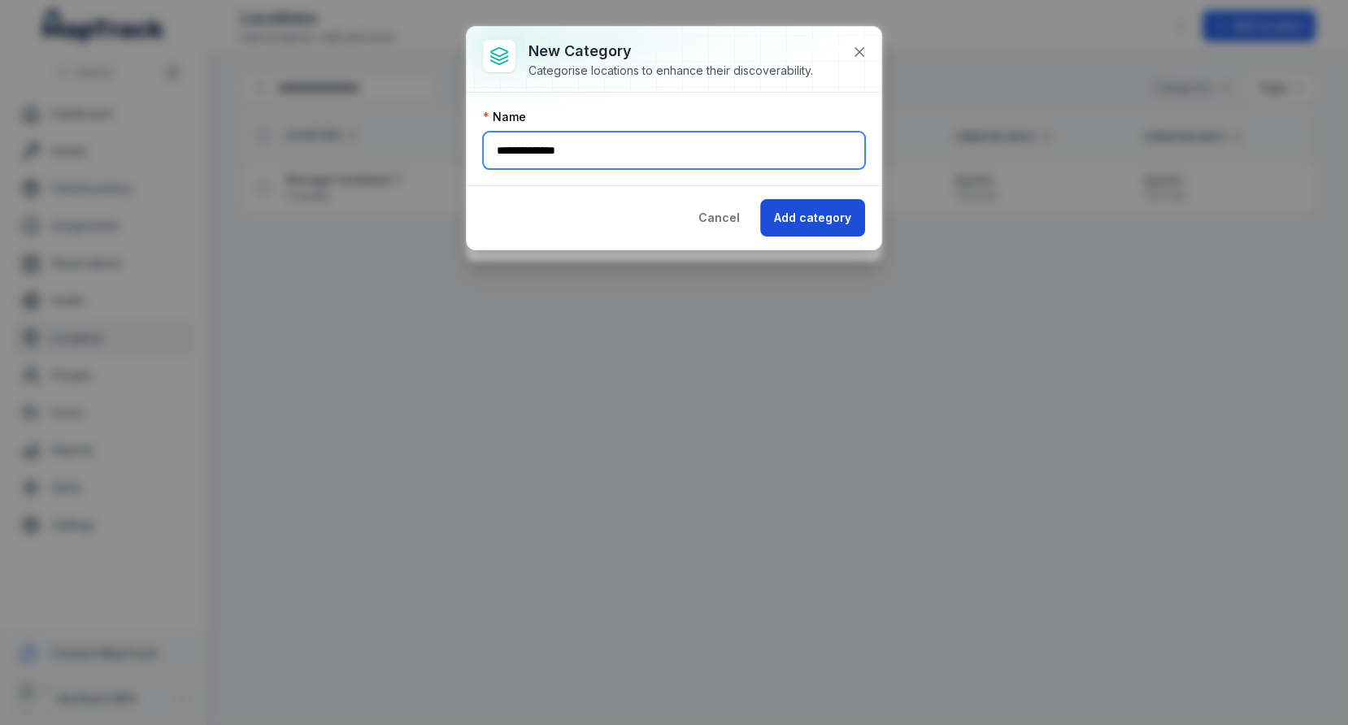
type input "**********"
click at [836, 208] on button "Add category" at bounding box center [812, 217] width 105 height 37
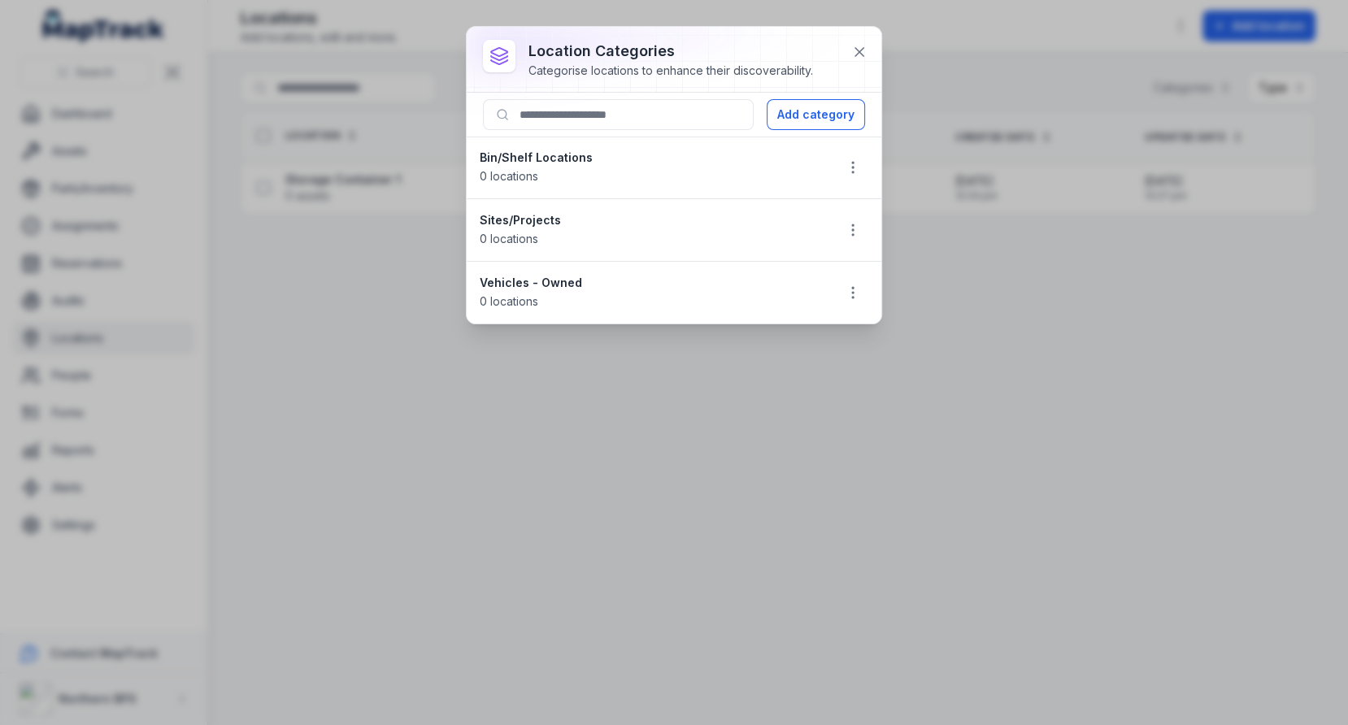
click at [736, 176] on div "Bin/Shelf Locations 0 locations" at bounding box center [650, 168] width 341 height 36
click at [861, 57] on icon at bounding box center [859, 52] width 16 height 16
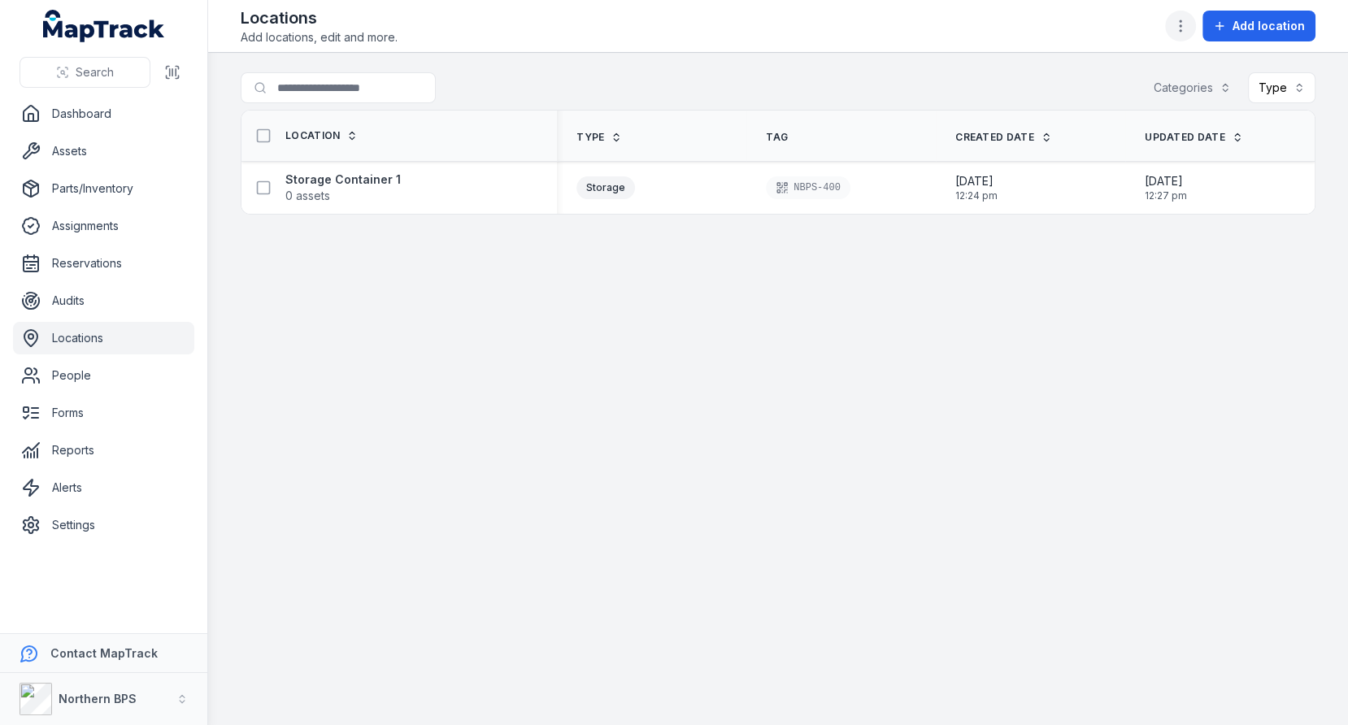
click at [1188, 29] on icon "button" at bounding box center [1180, 26] width 16 height 16
